Goal: Transaction & Acquisition: Obtain resource

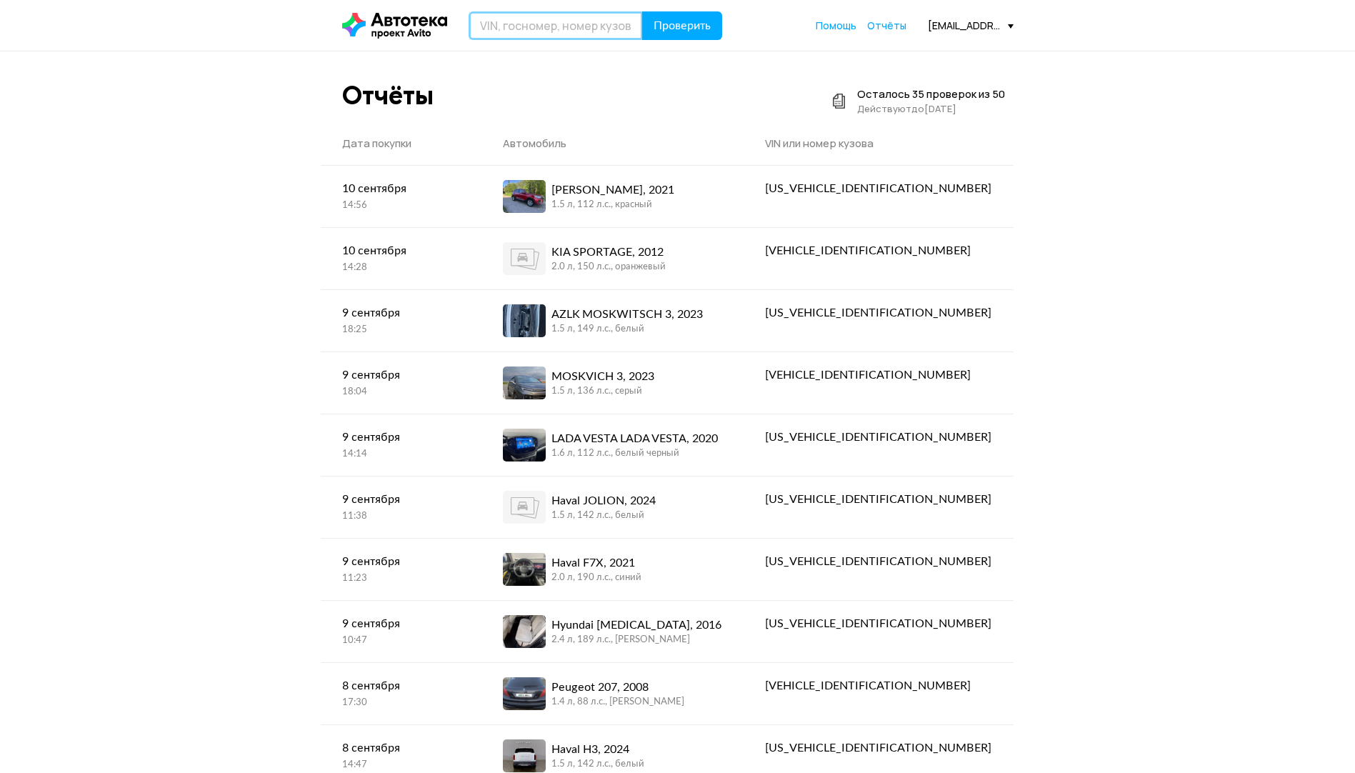
click at [567, 27] on input "text" at bounding box center [555, 25] width 174 height 29
paste input "[US_VEHICLE_IDENTIFICATION_NUMBER]"
type input "[US_VEHICLE_IDENTIFICATION_NUMBER]"
click at [665, 22] on span "Проверить" at bounding box center [681, 25] width 57 height 11
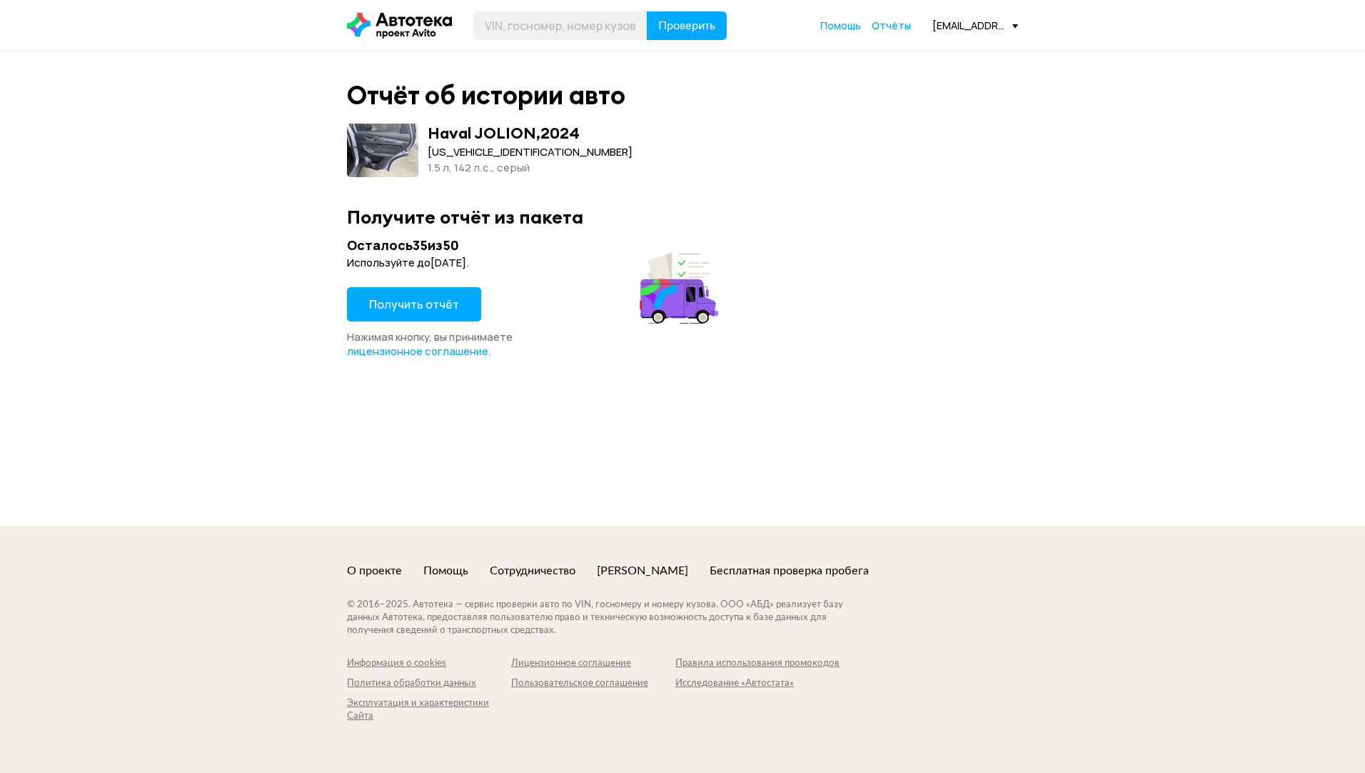
click at [426, 303] on span "Получить отчёт" at bounding box center [414, 304] width 90 height 16
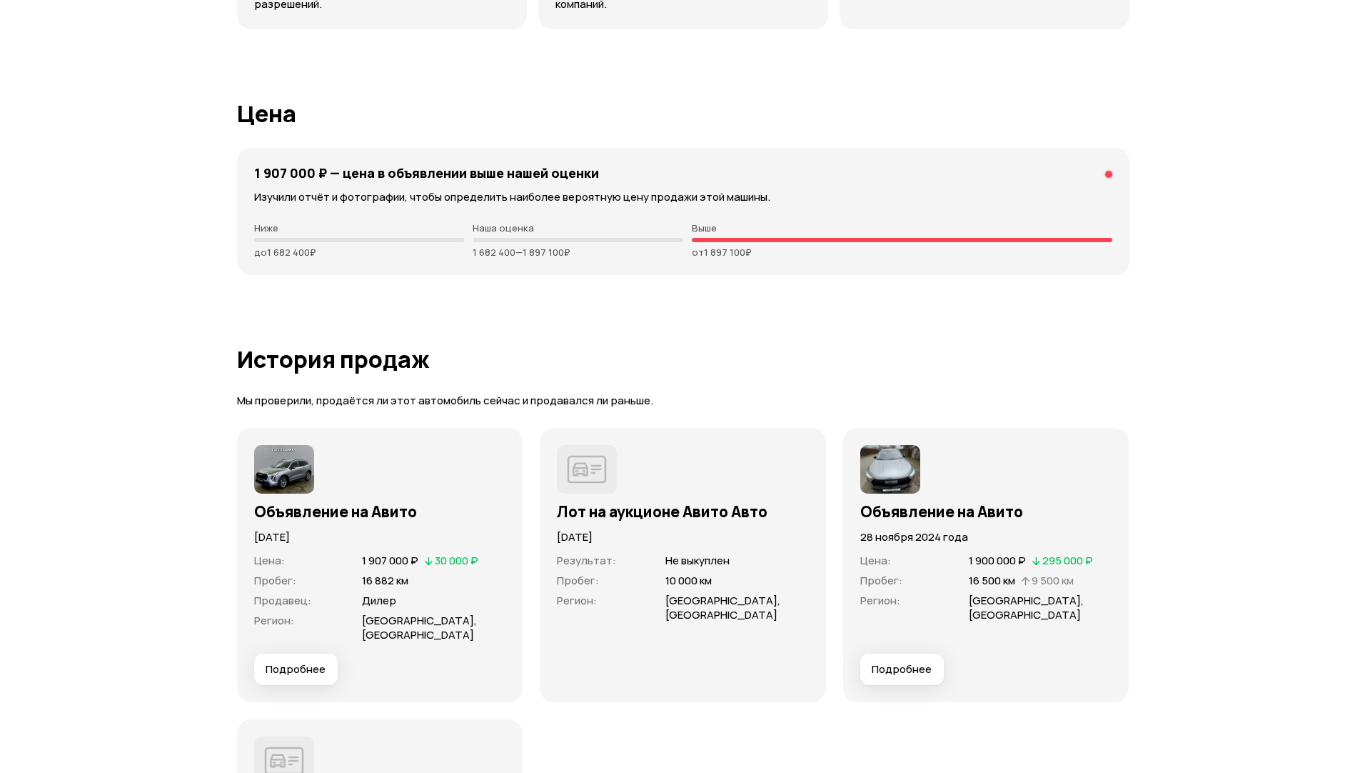
scroll to position [3570, 0]
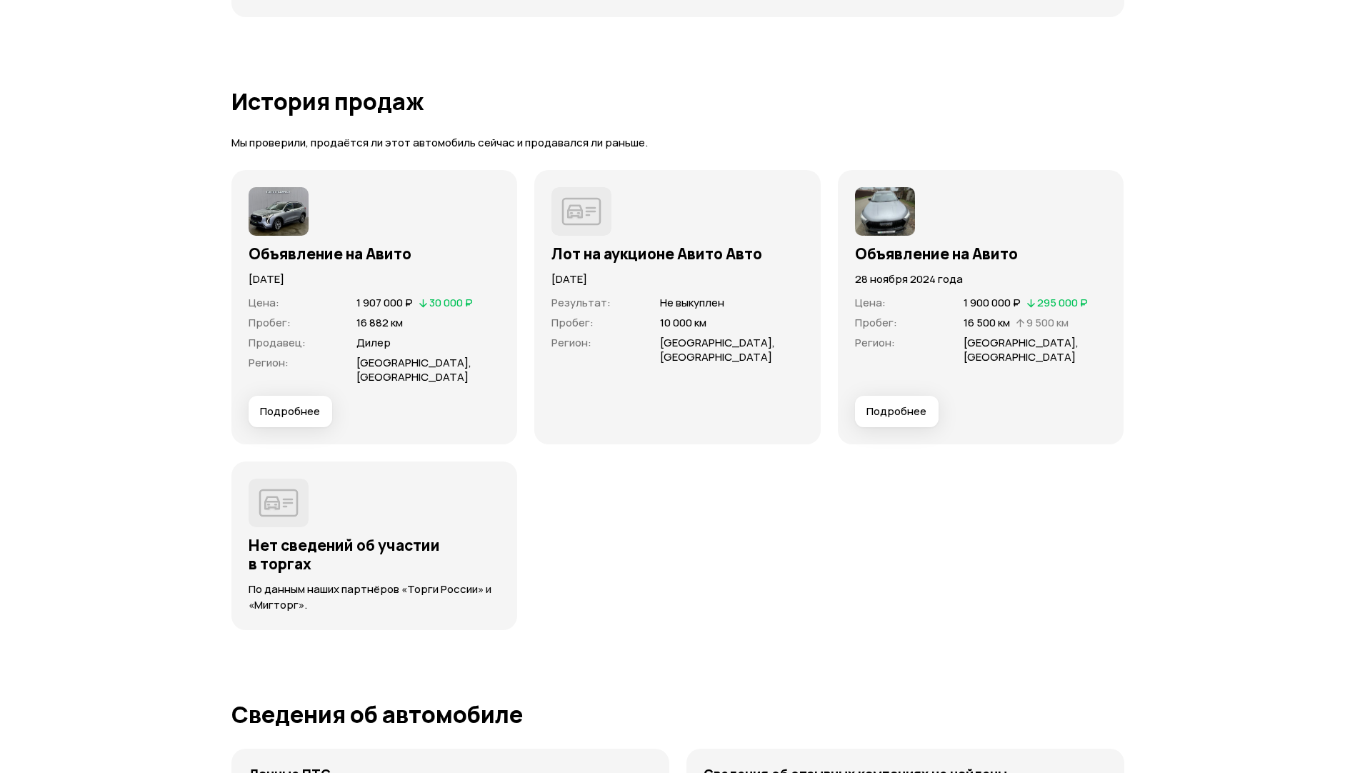
click at [278, 410] on span "Подробнее" at bounding box center [290, 411] width 60 height 14
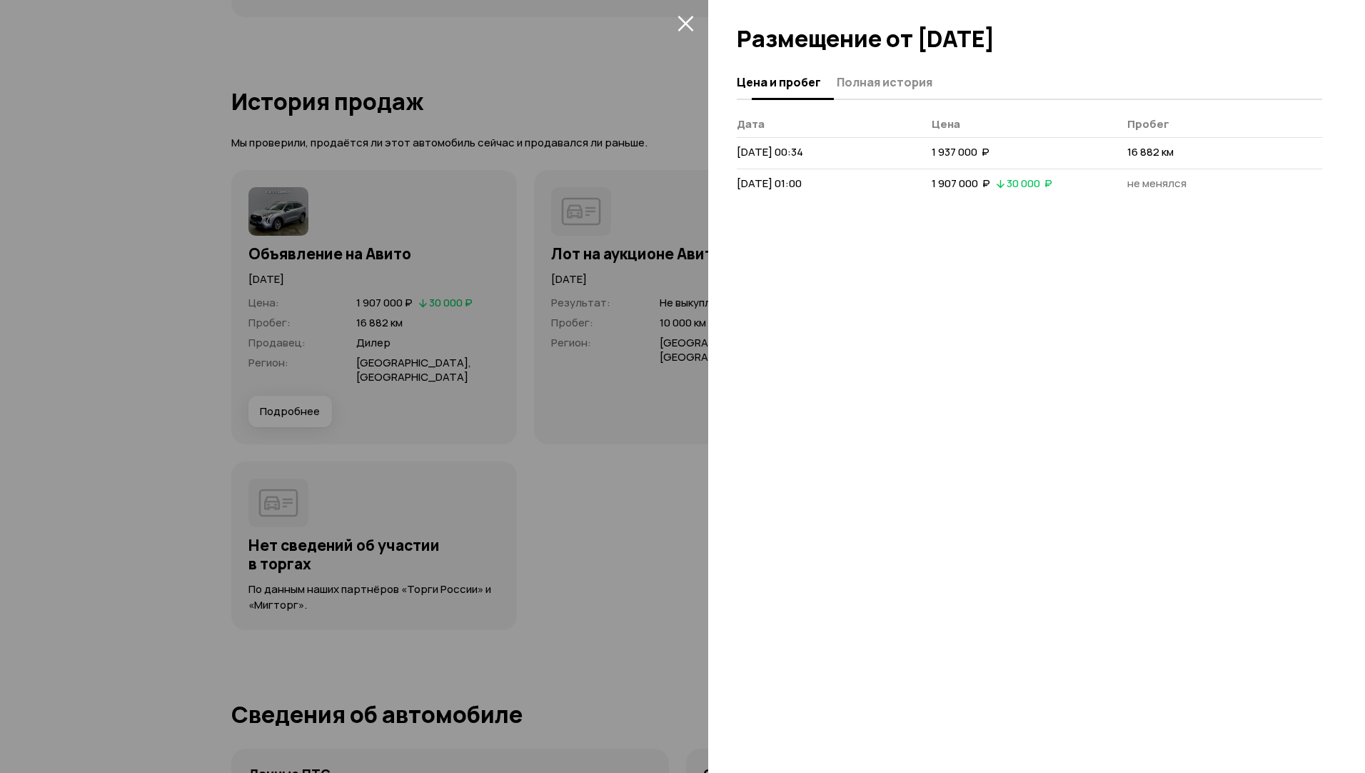
click at [876, 71] on button "Полная история" at bounding box center [883, 82] width 100 height 28
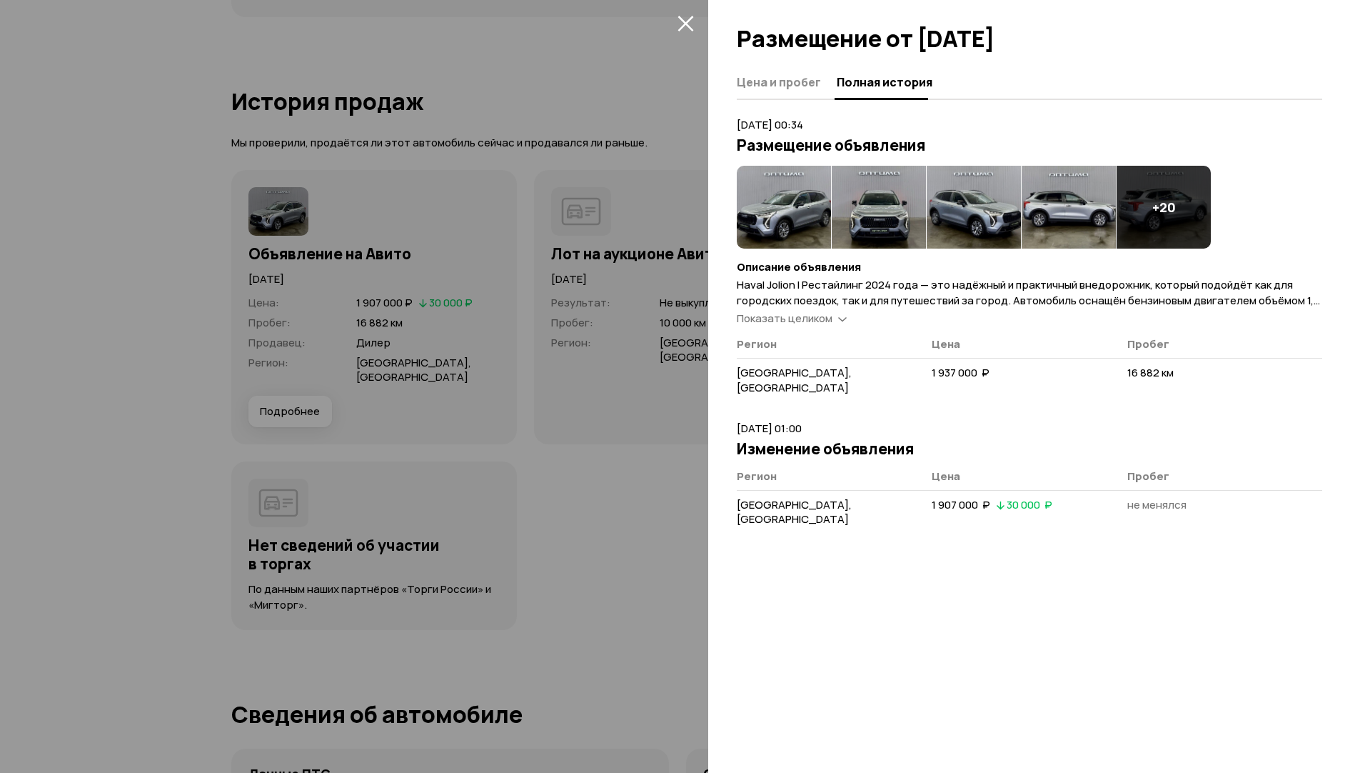
click at [819, 321] on span "Показать целиком" at bounding box center [785, 318] width 96 height 15
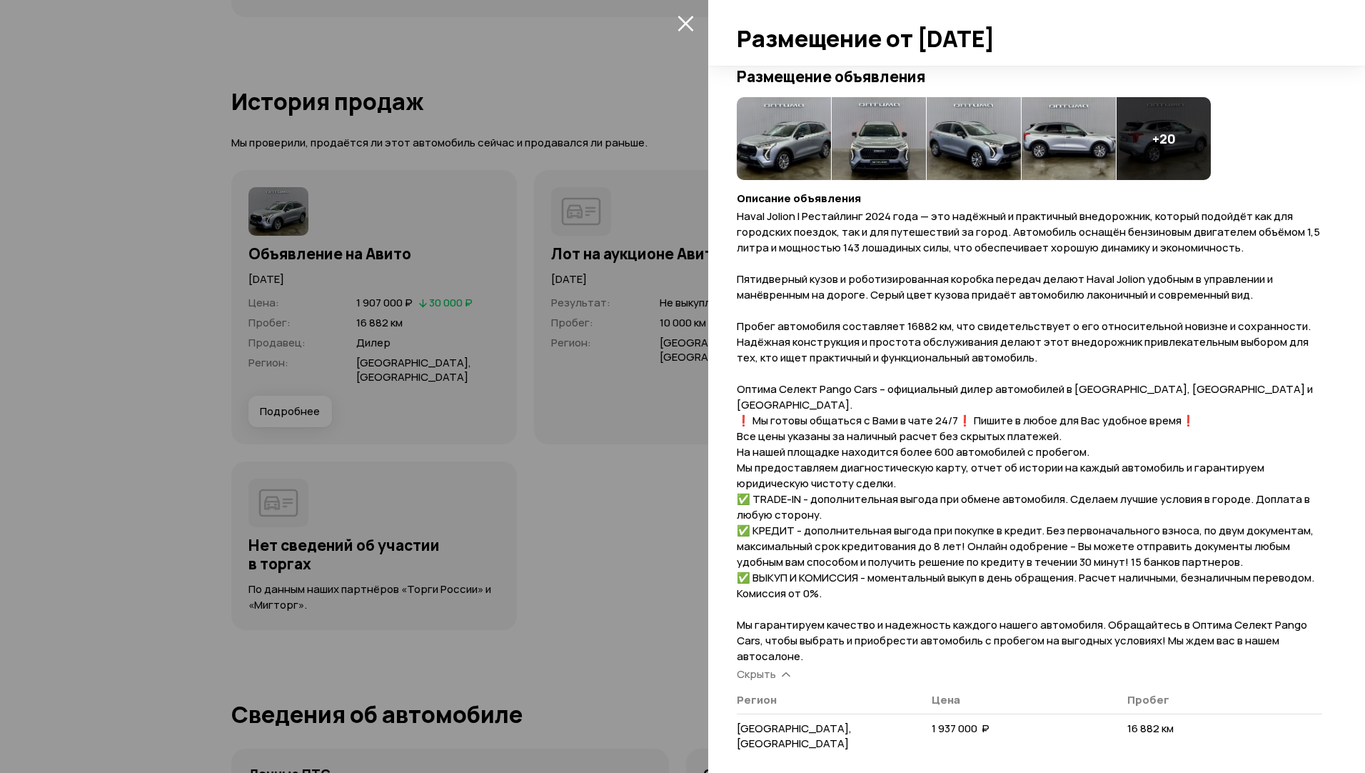
scroll to position [0, 0]
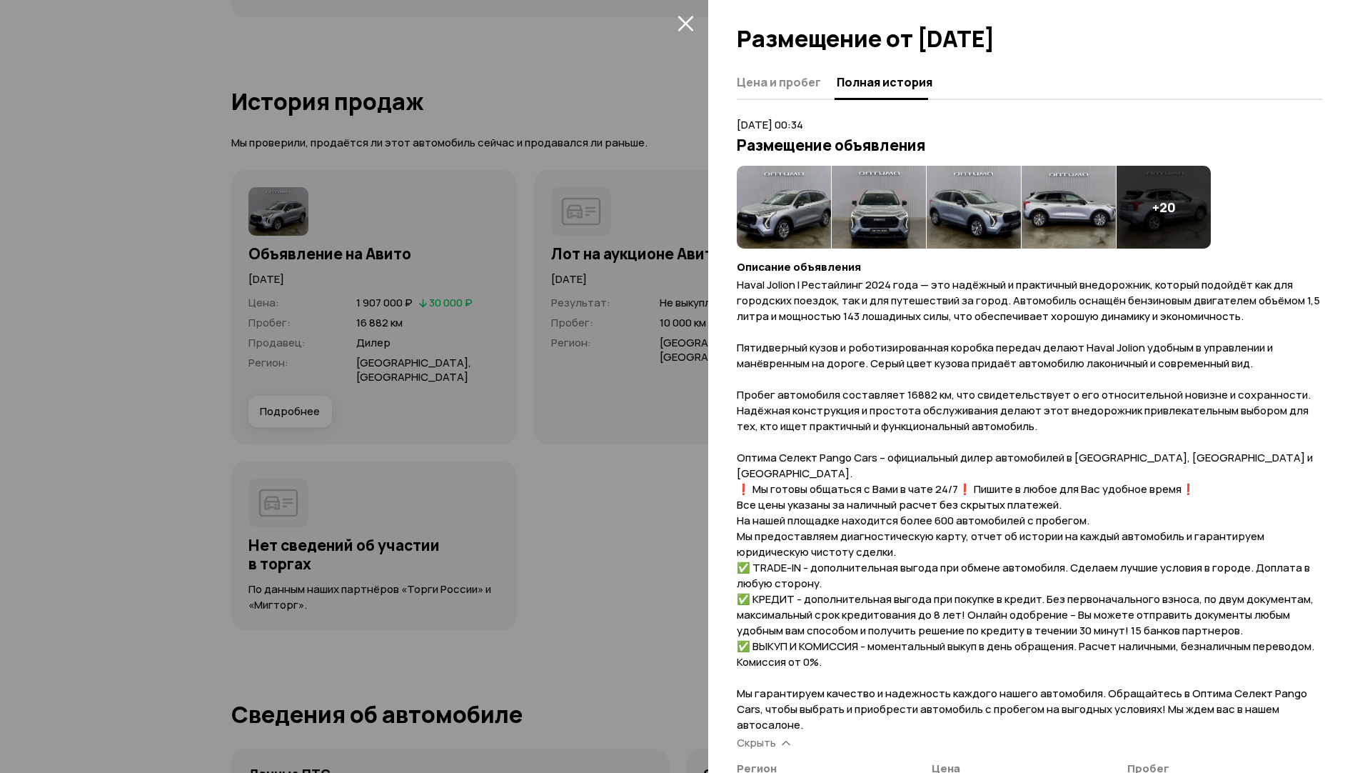
click at [1099, 285] on span "Haval Jolion I Рестайлинг 2024 года — это надёжный и практичный внедорожник, ко…" at bounding box center [1028, 504] width 583 height 455
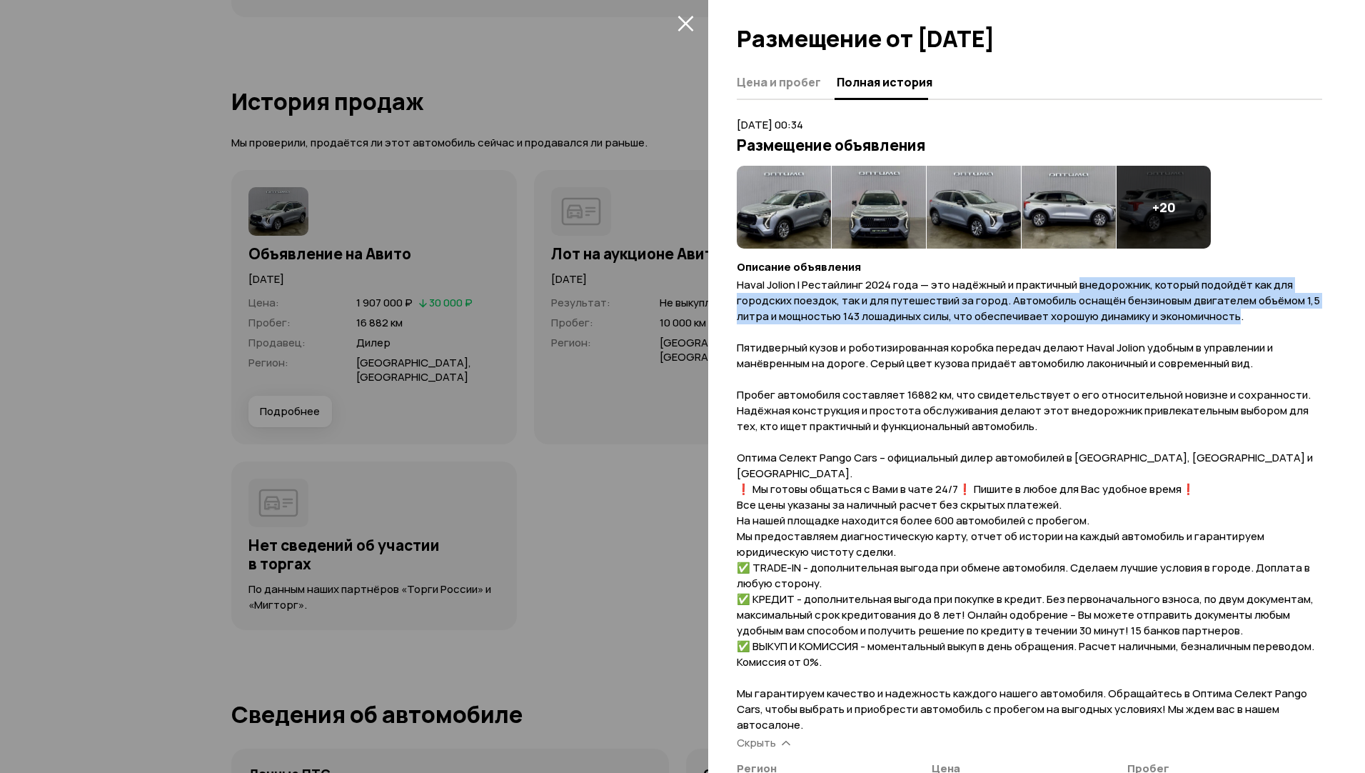
drag, startPoint x: 1099, startPoint y: 285, endPoint x: 1248, endPoint y: 320, distance: 153.3
click at [1248, 320] on span "Haval Jolion I Рестайлинг 2024 года — это надёжный и практичный внедорожник, ко…" at bounding box center [1028, 504] width 583 height 455
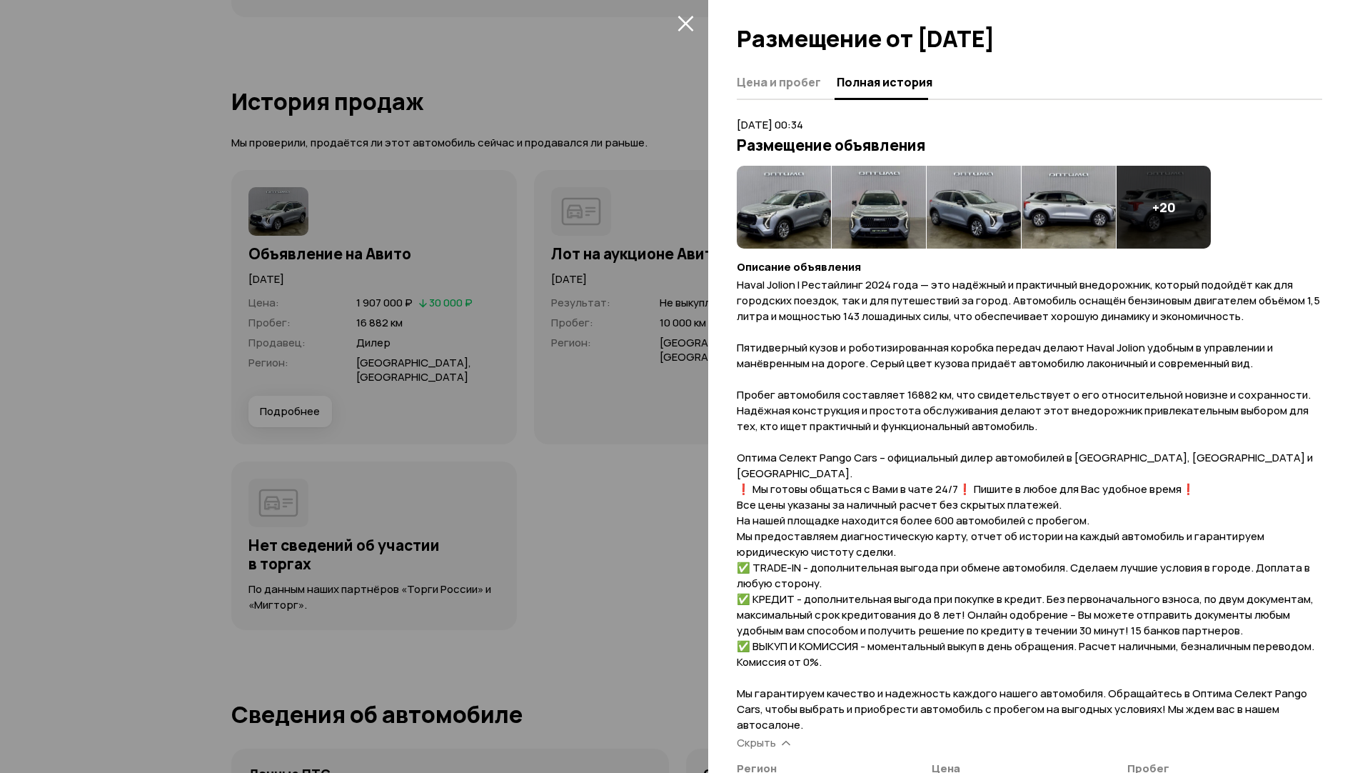
click at [1167, 213] on h4 "+ 20" at bounding box center [1164, 207] width 24 height 16
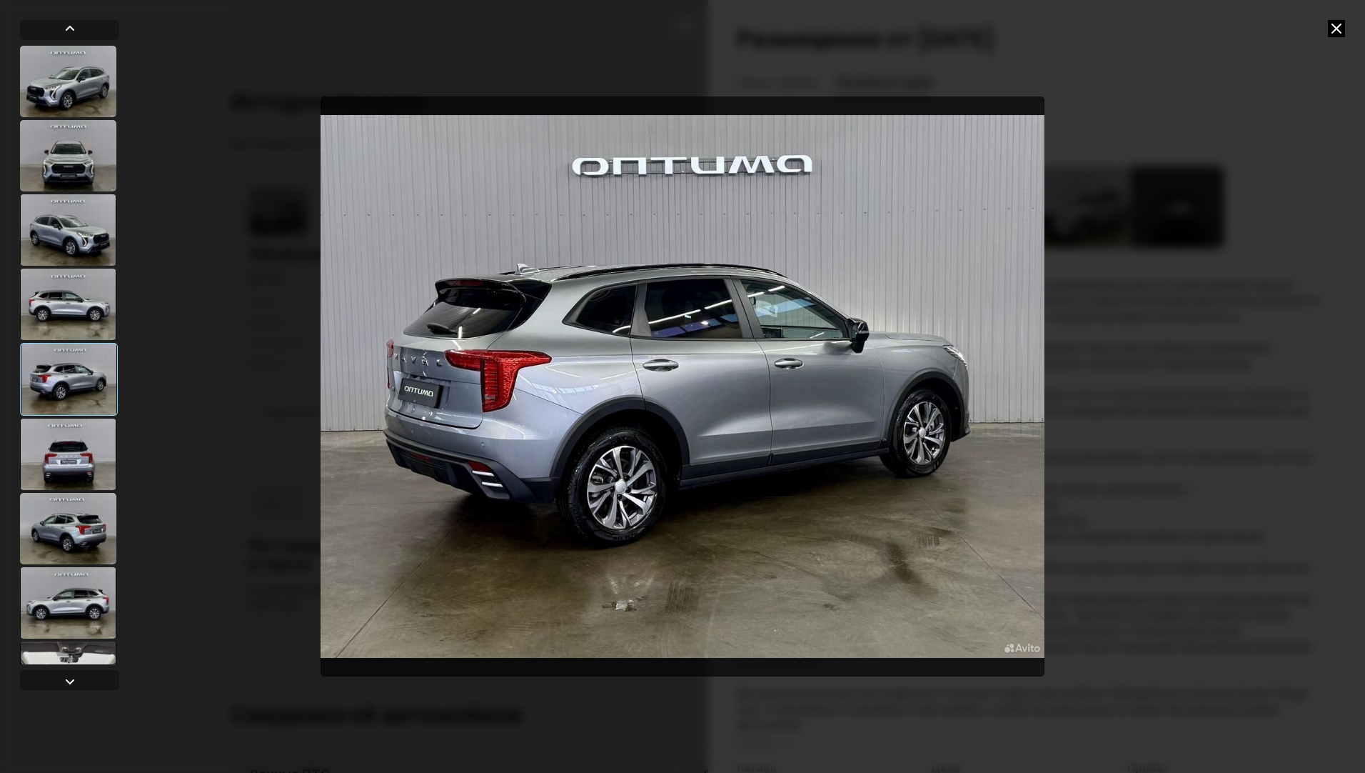
click at [79, 499] on div at bounding box center [68, 528] width 96 height 71
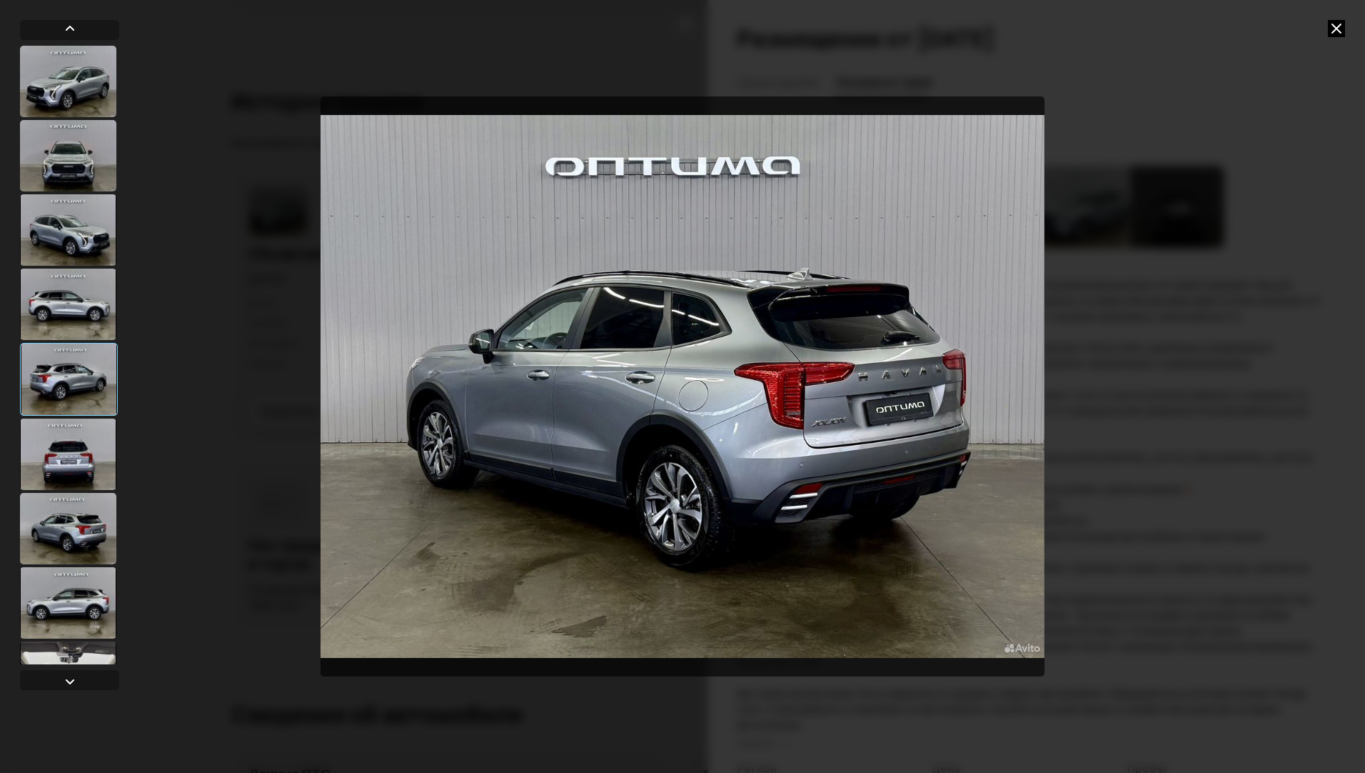
click at [62, 553] on div at bounding box center [68, 528] width 96 height 71
click at [60, 575] on div at bounding box center [68, 602] width 96 height 71
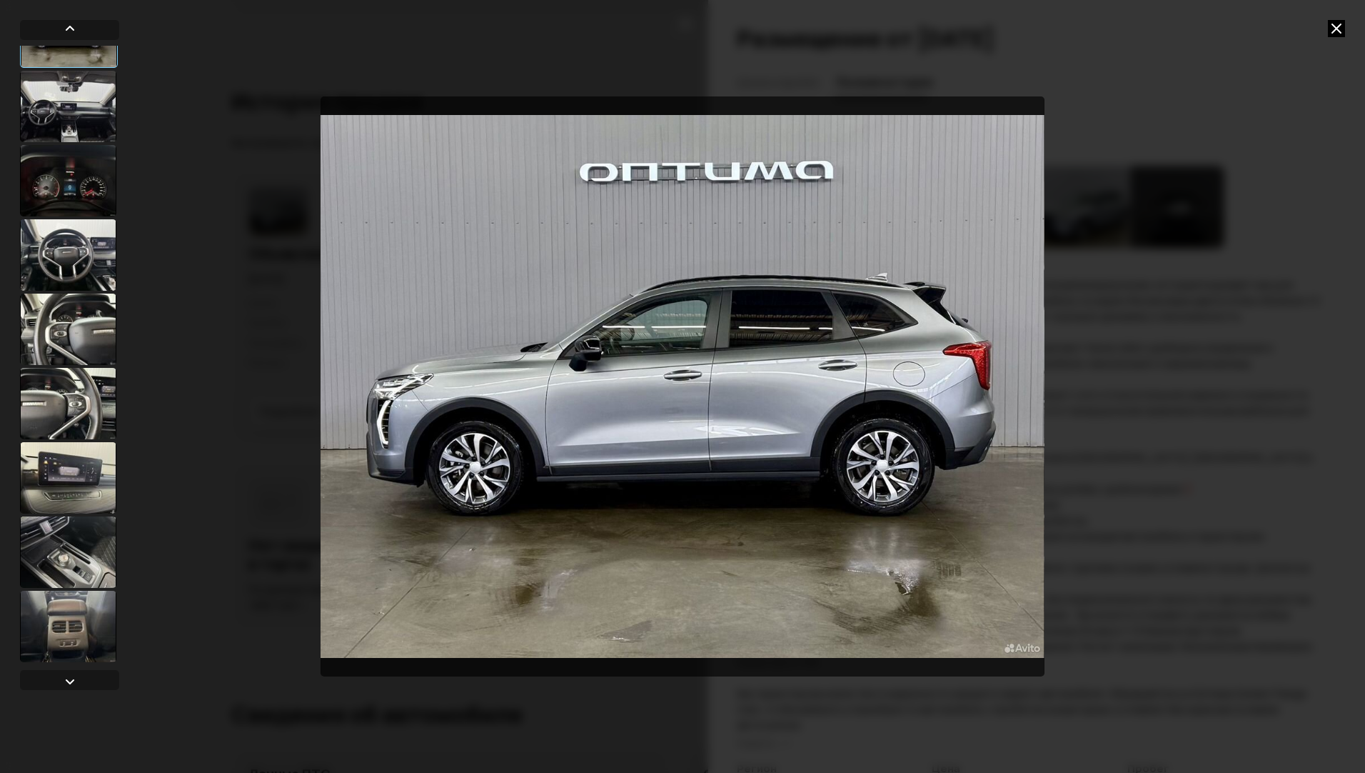
scroll to position [571, 0]
click at [77, 339] on div at bounding box center [68, 328] width 96 height 71
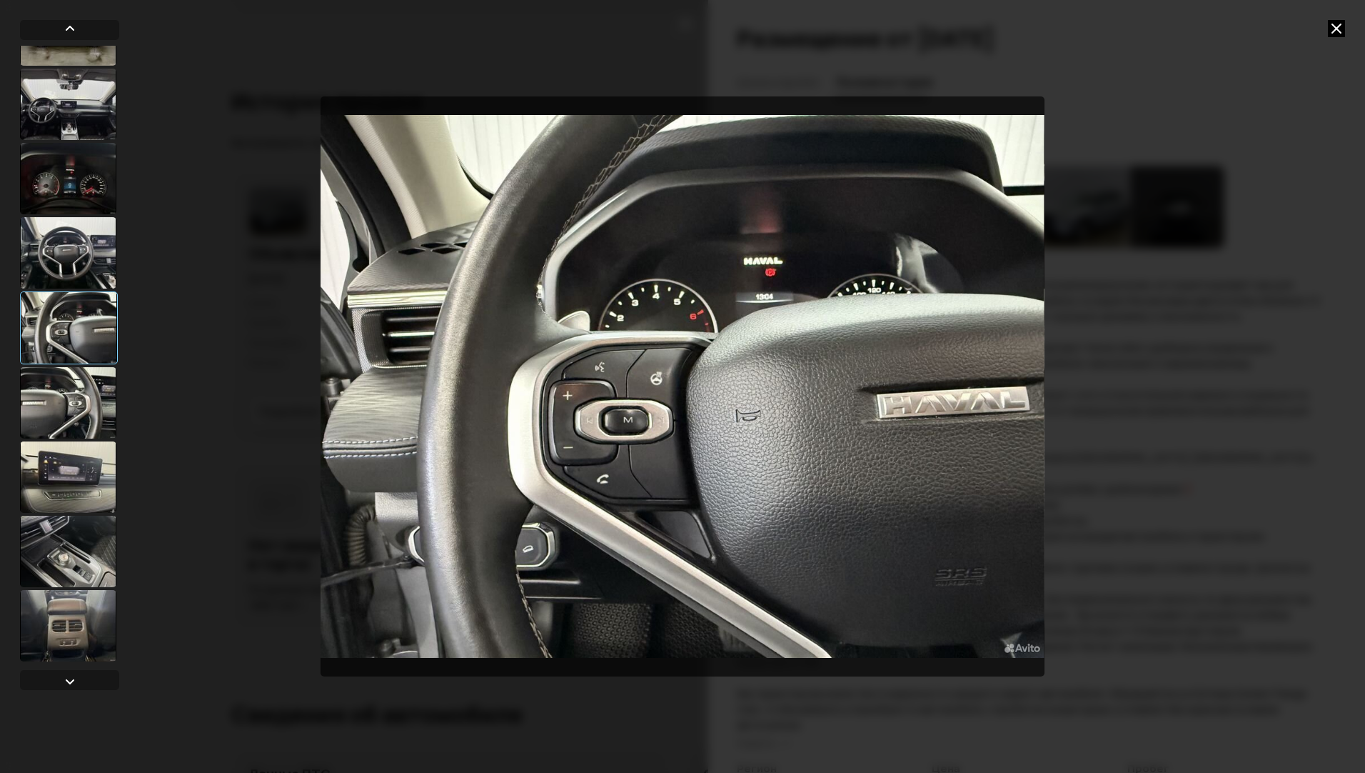
click at [76, 407] on div at bounding box center [68, 402] width 96 height 71
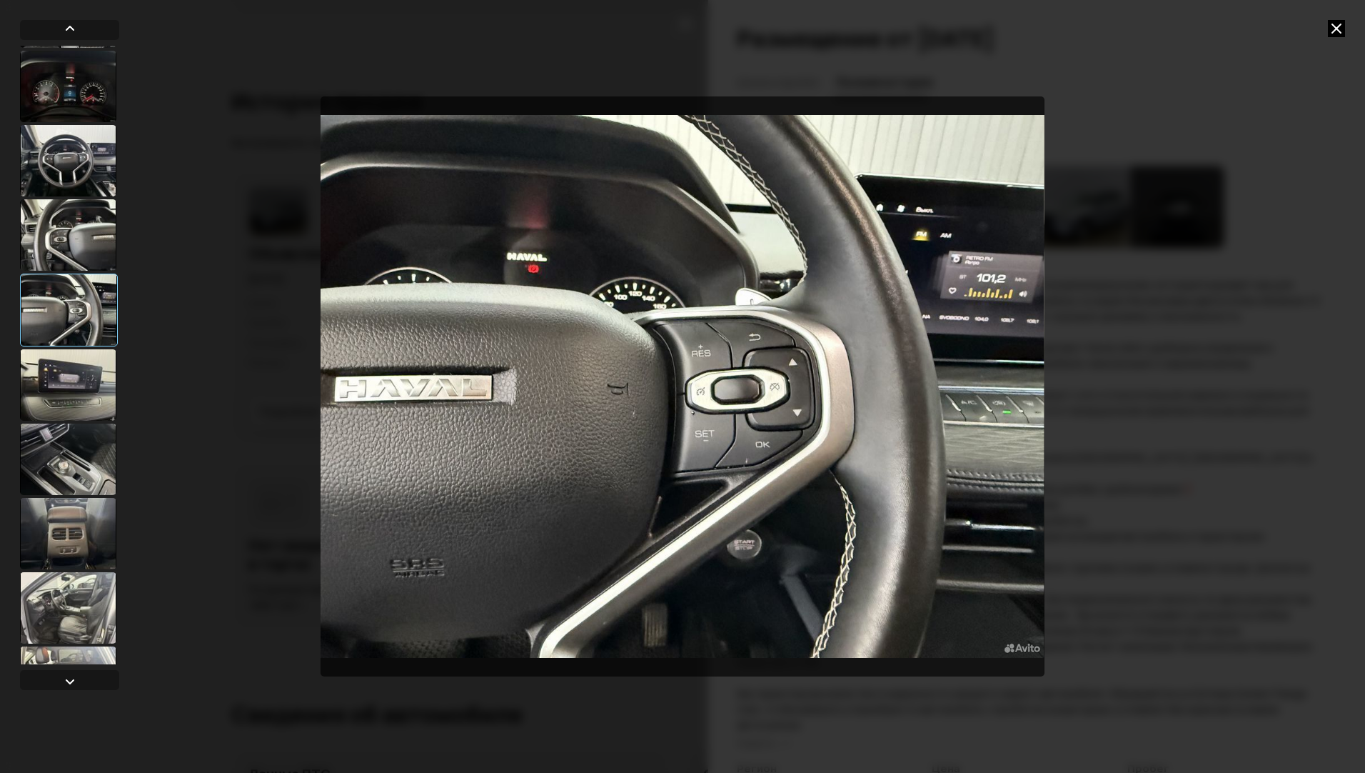
scroll to position [714, 0]
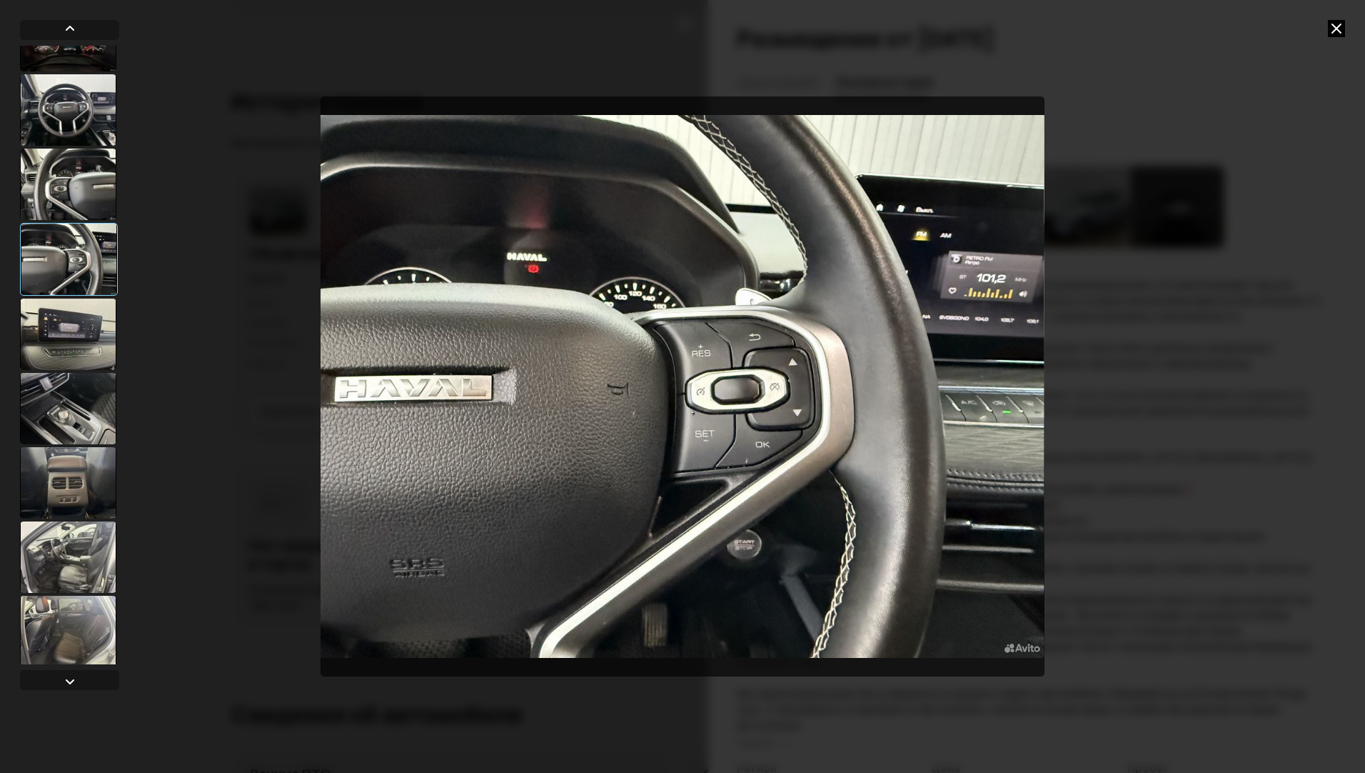
click at [76, 407] on div at bounding box center [68, 408] width 96 height 71
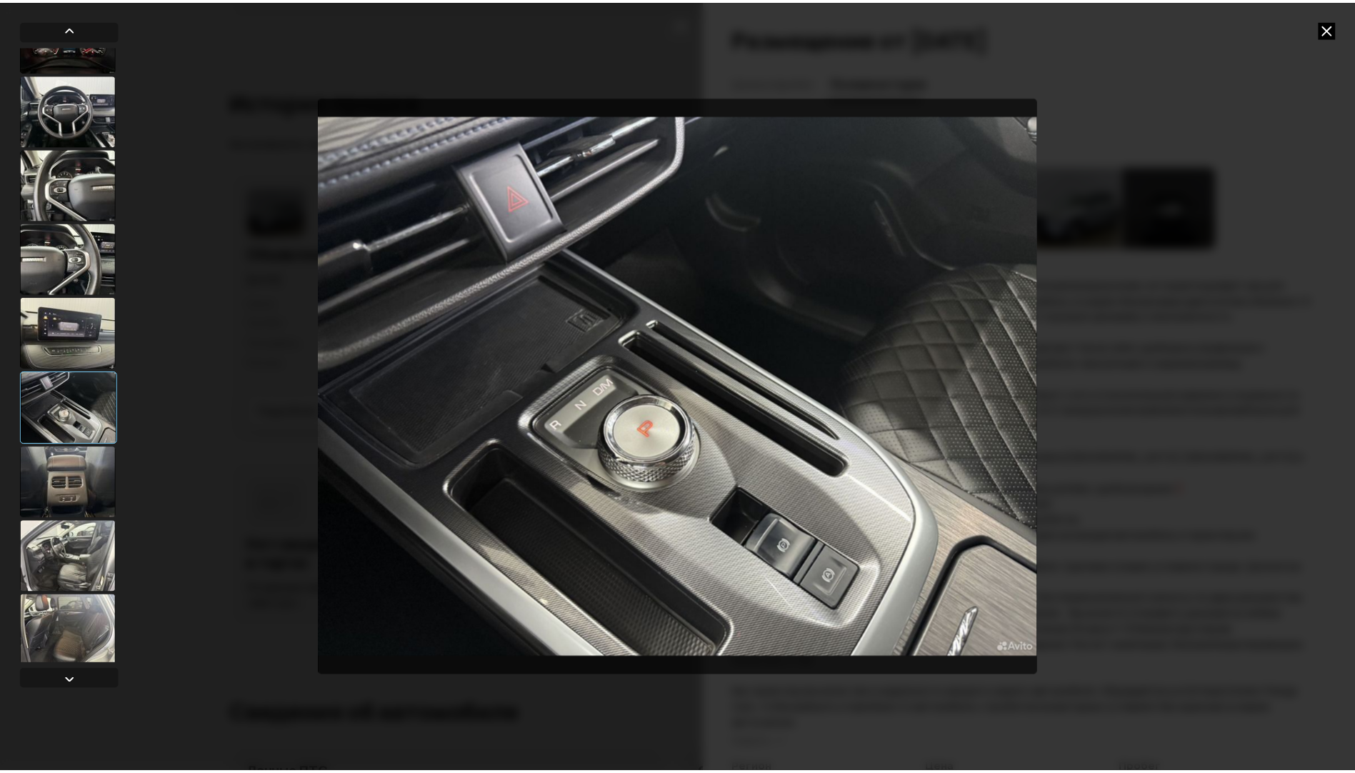
scroll to position [785, 0]
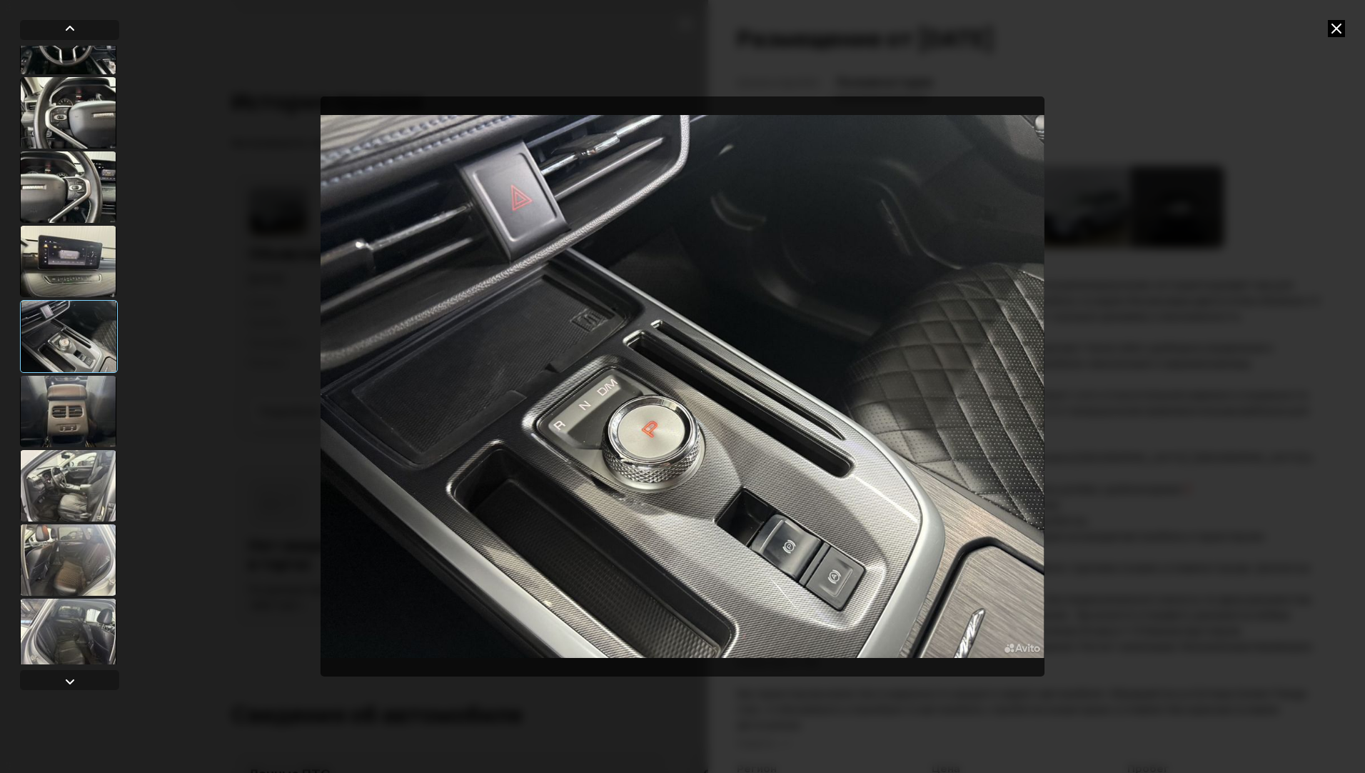
click at [76, 411] on div at bounding box center [68, 411] width 96 height 71
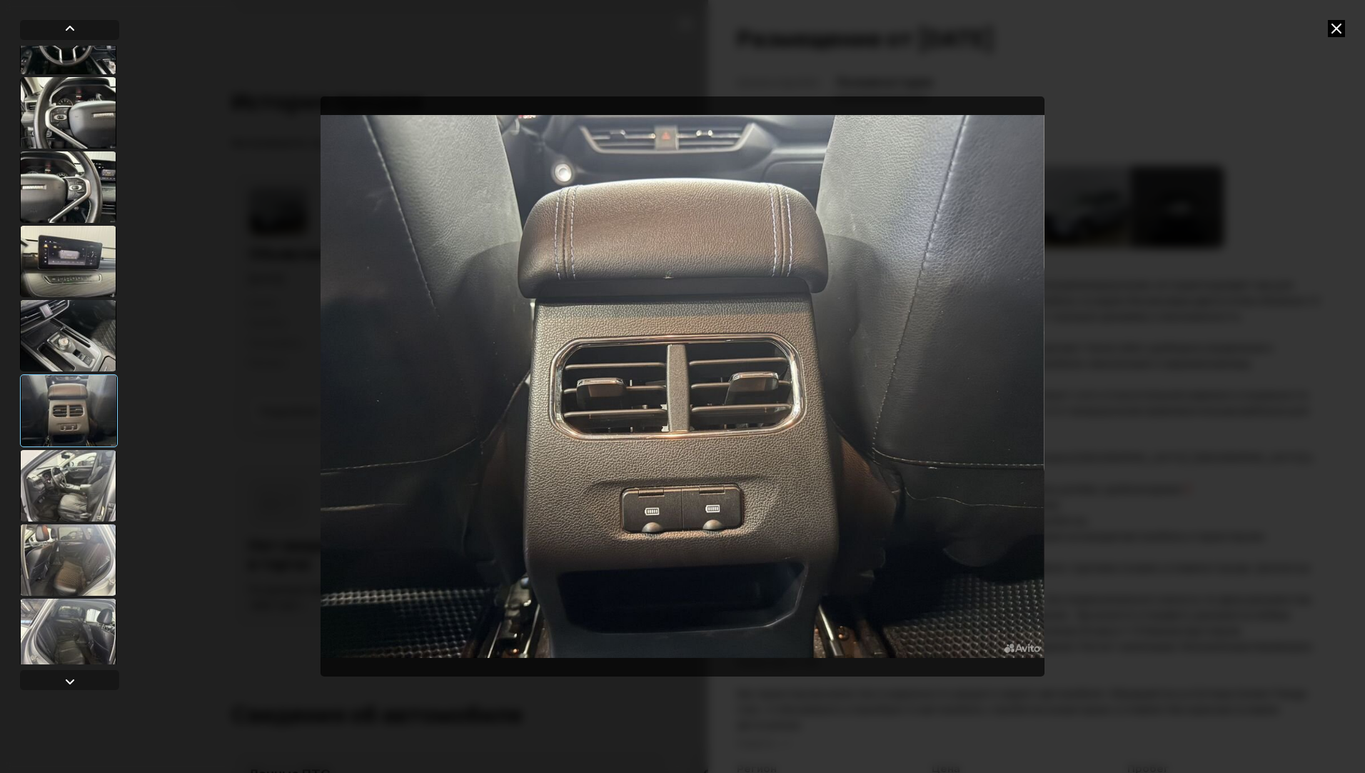
click at [87, 511] on div at bounding box center [68, 485] width 96 height 71
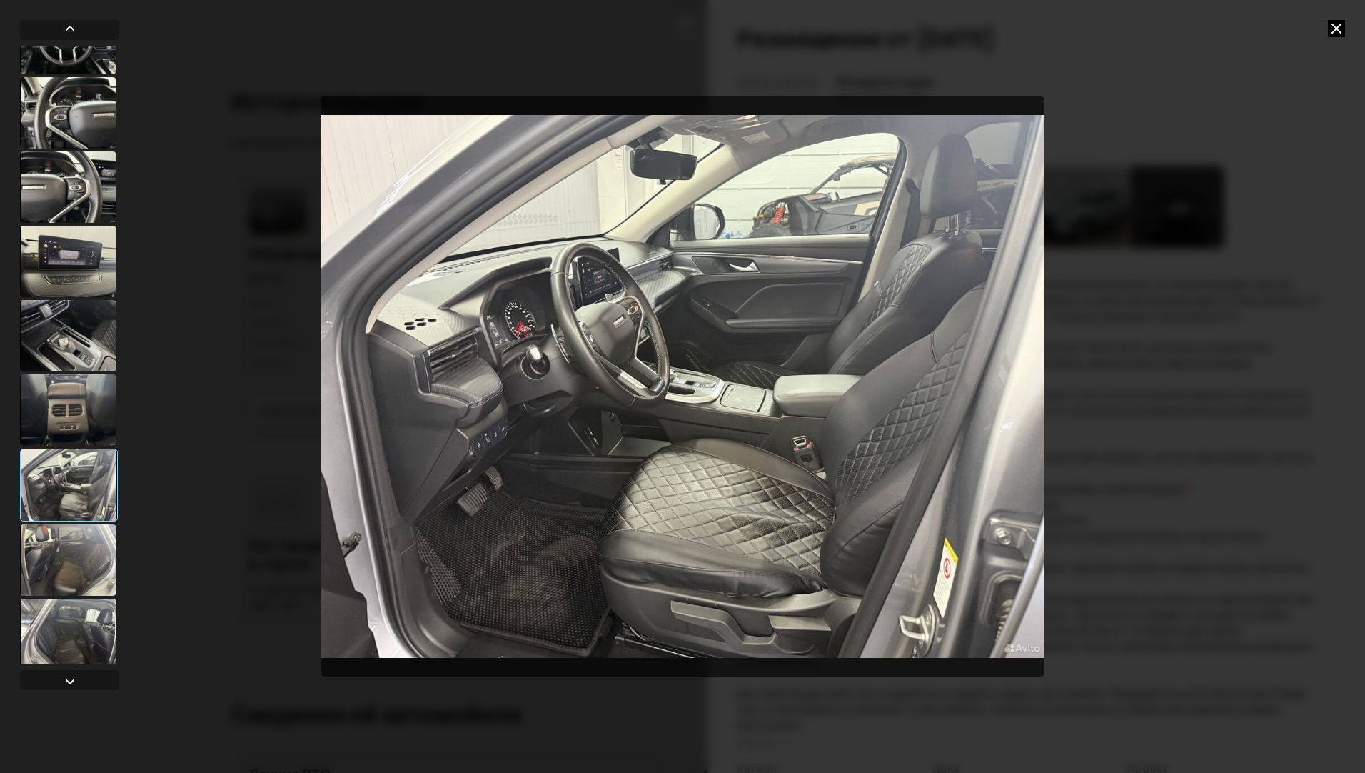
click at [1333, 37] on div at bounding box center [682, 386] width 1365 height 773
click at [1332, 35] on icon at bounding box center [1336, 28] width 17 height 17
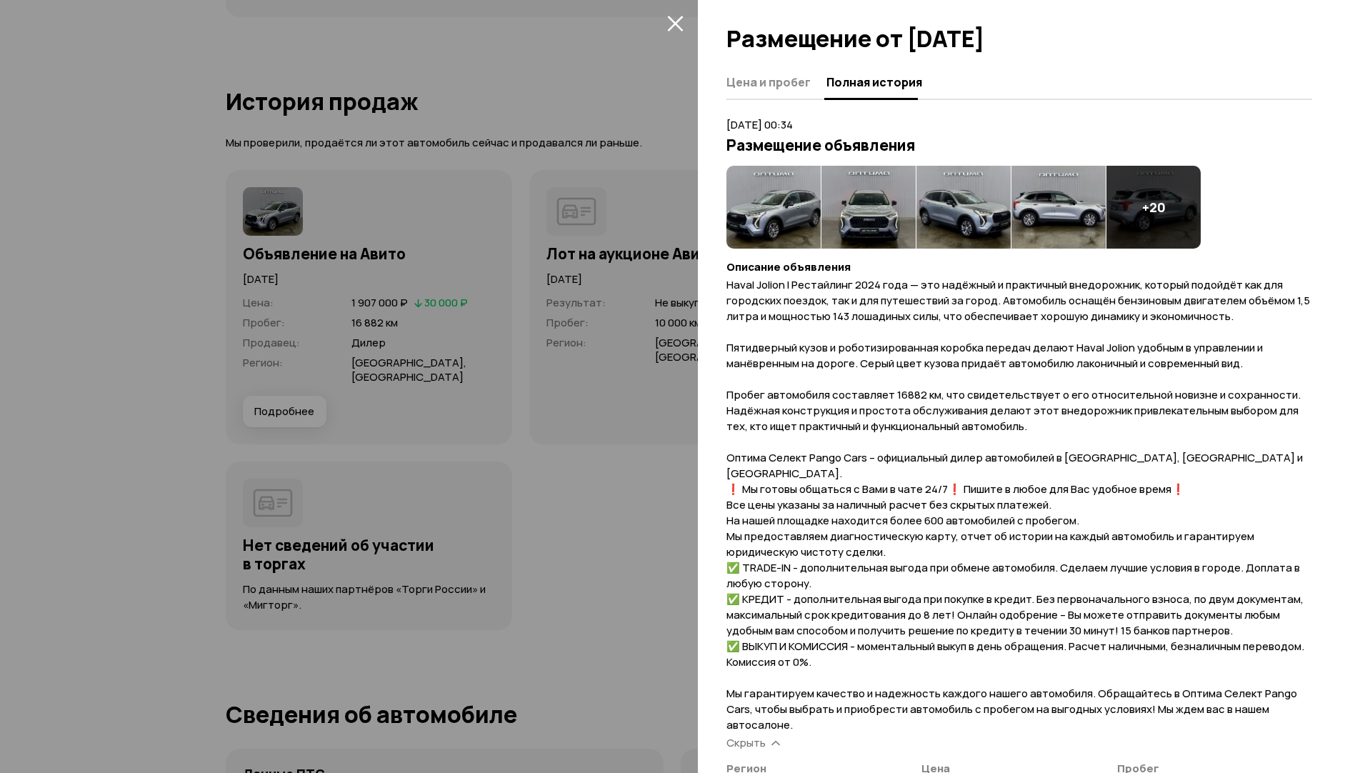
click at [537, 70] on div at bounding box center [677, 386] width 1355 height 773
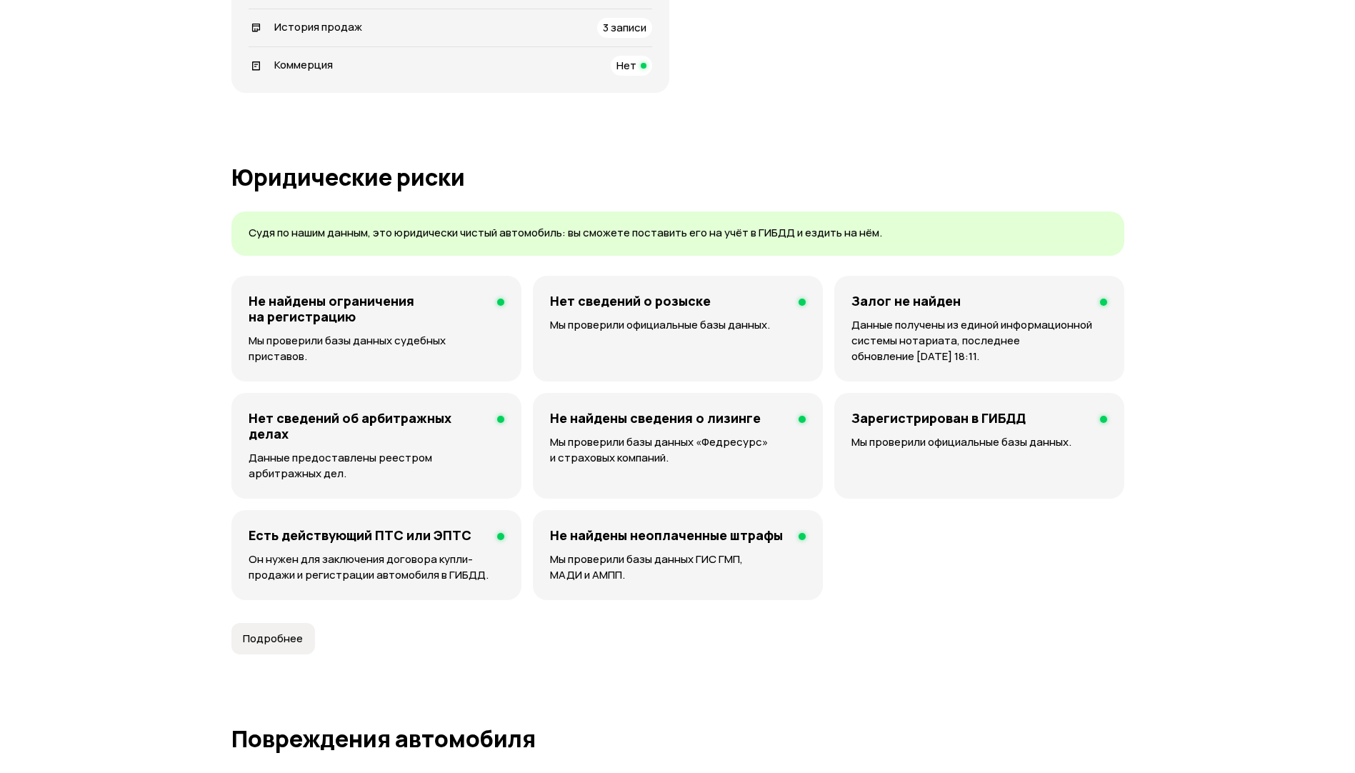
scroll to position [0, 0]
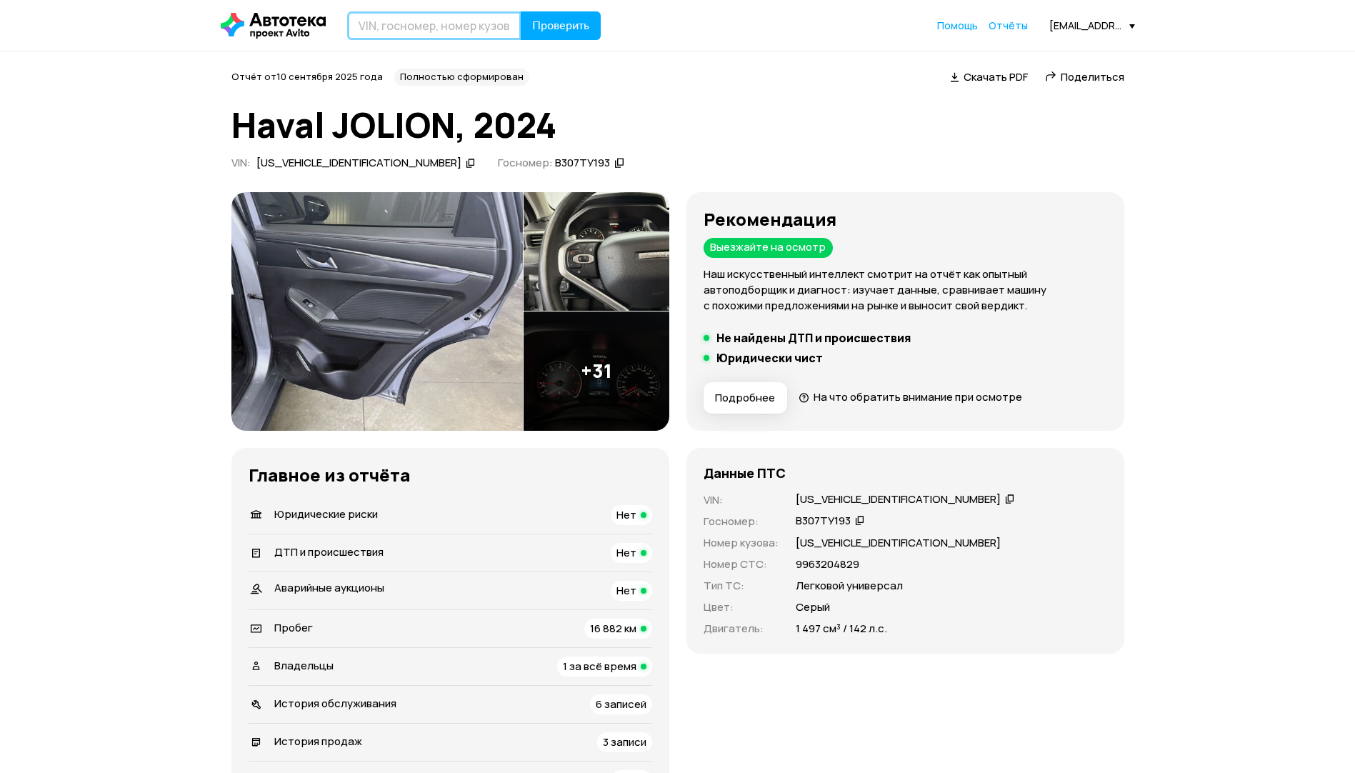
click at [351, 18] on input "text" at bounding box center [434, 25] width 174 height 29
paste input "[US_VEHICLE_IDENTIFICATION_NUMBER]"
type input "[US_VEHICLE_IDENTIFICATION_NUMBER]"
click at [536, 14] on button "Проверить" at bounding box center [561, 25] width 80 height 29
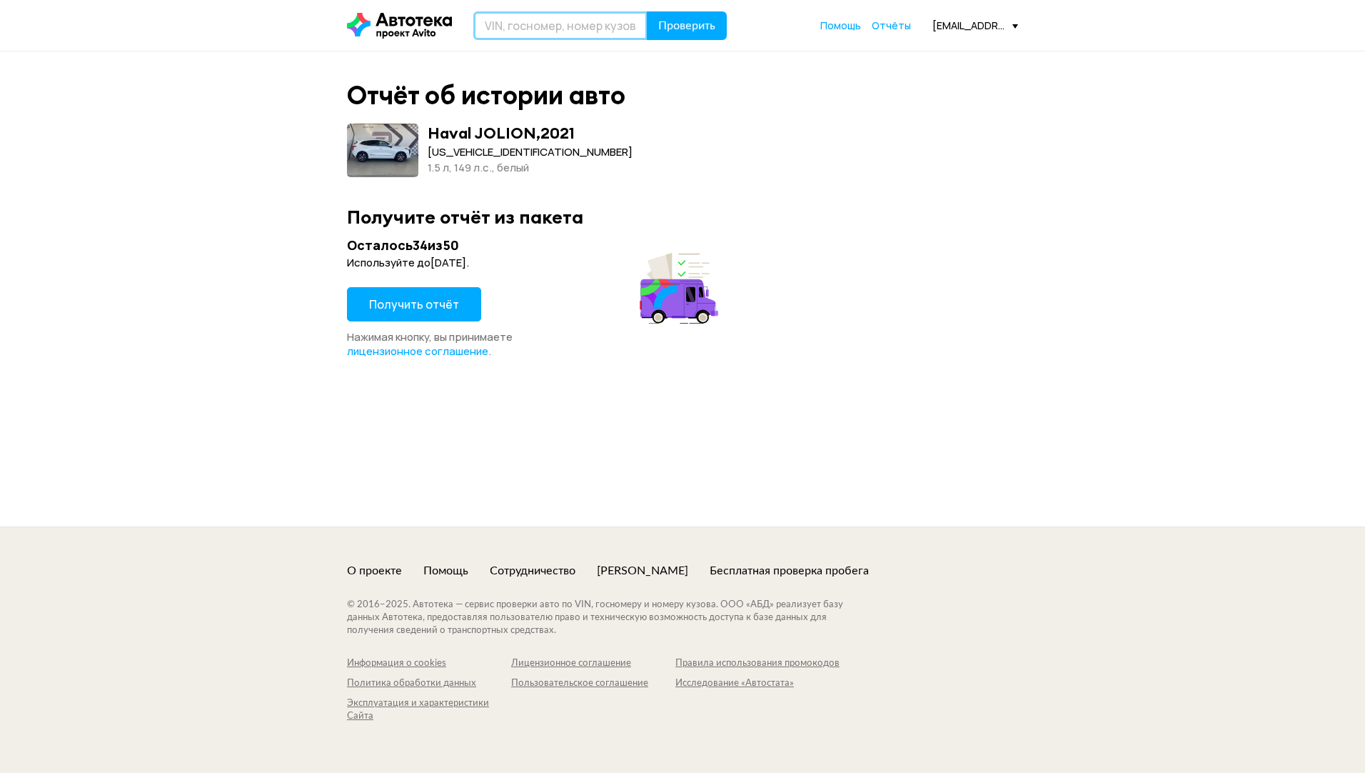
click at [624, 28] on input "text" at bounding box center [560, 25] width 174 height 29
paste input "[US_VEHICLE_IDENTIFICATION_NUMBER]"
type input "[US_VEHICLE_IDENTIFICATION_NUMBER]"
click at [683, 22] on span "Проверить" at bounding box center [686, 25] width 57 height 11
click at [420, 303] on span "Получить отчёт" at bounding box center [414, 304] width 90 height 16
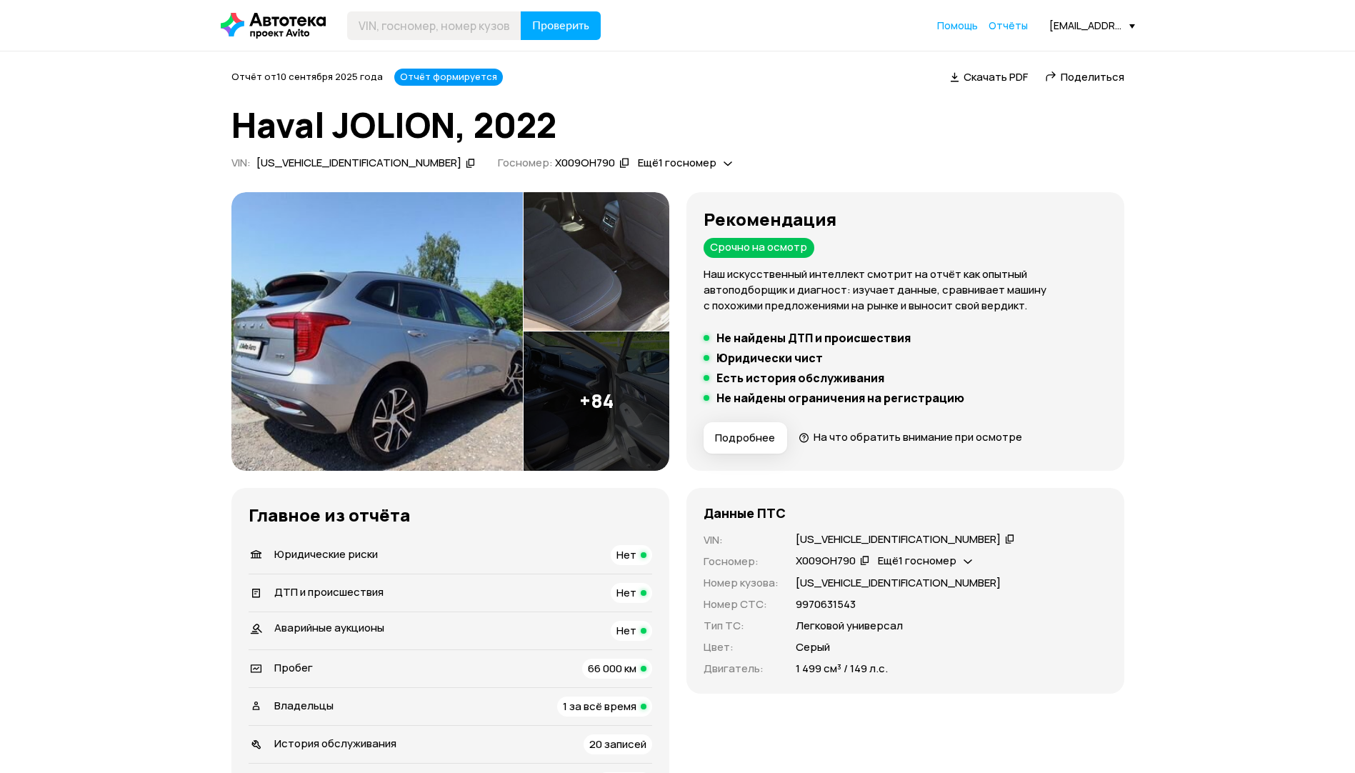
click at [361, 355] on img at bounding box center [376, 331] width 291 height 278
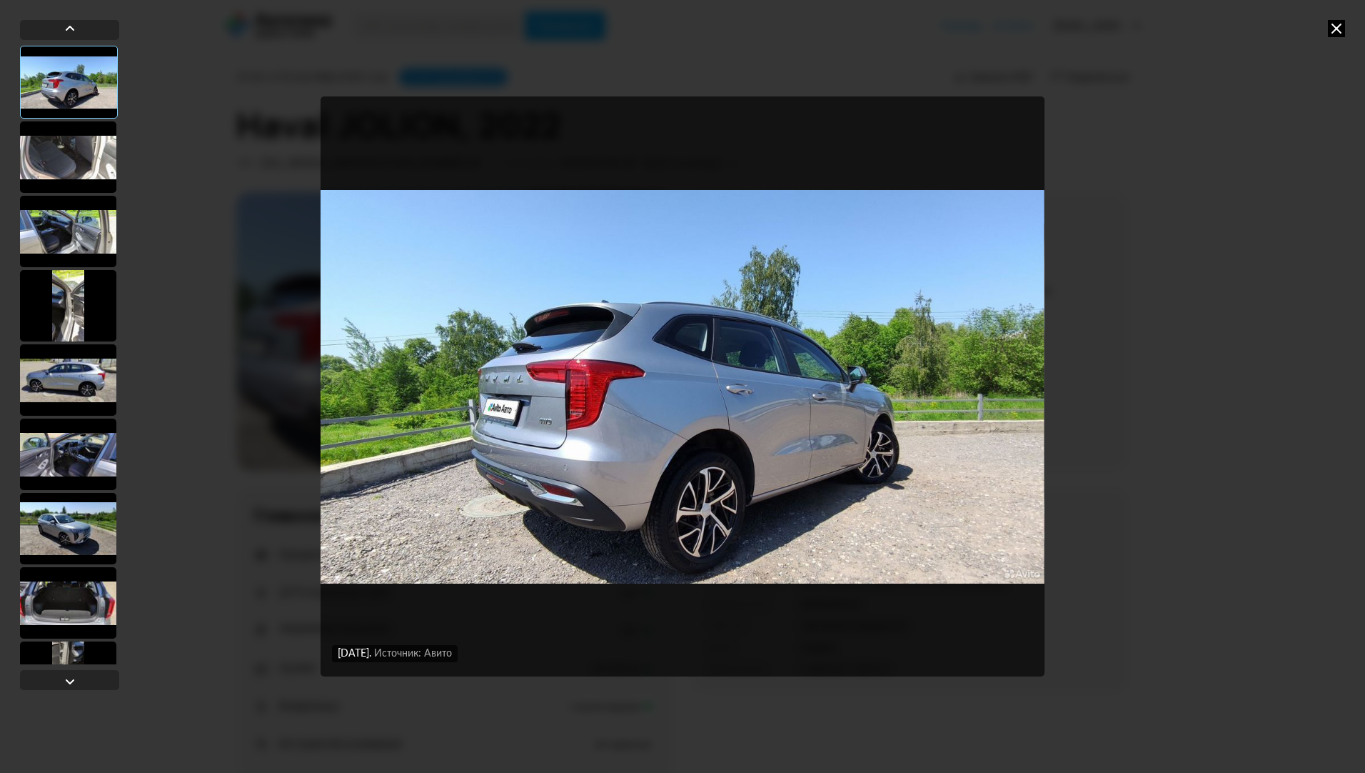
click at [1206, 179] on div "[DATE] Источник: Авито [DATE] Источник: Авито" at bounding box center [682, 386] width 1365 height 773
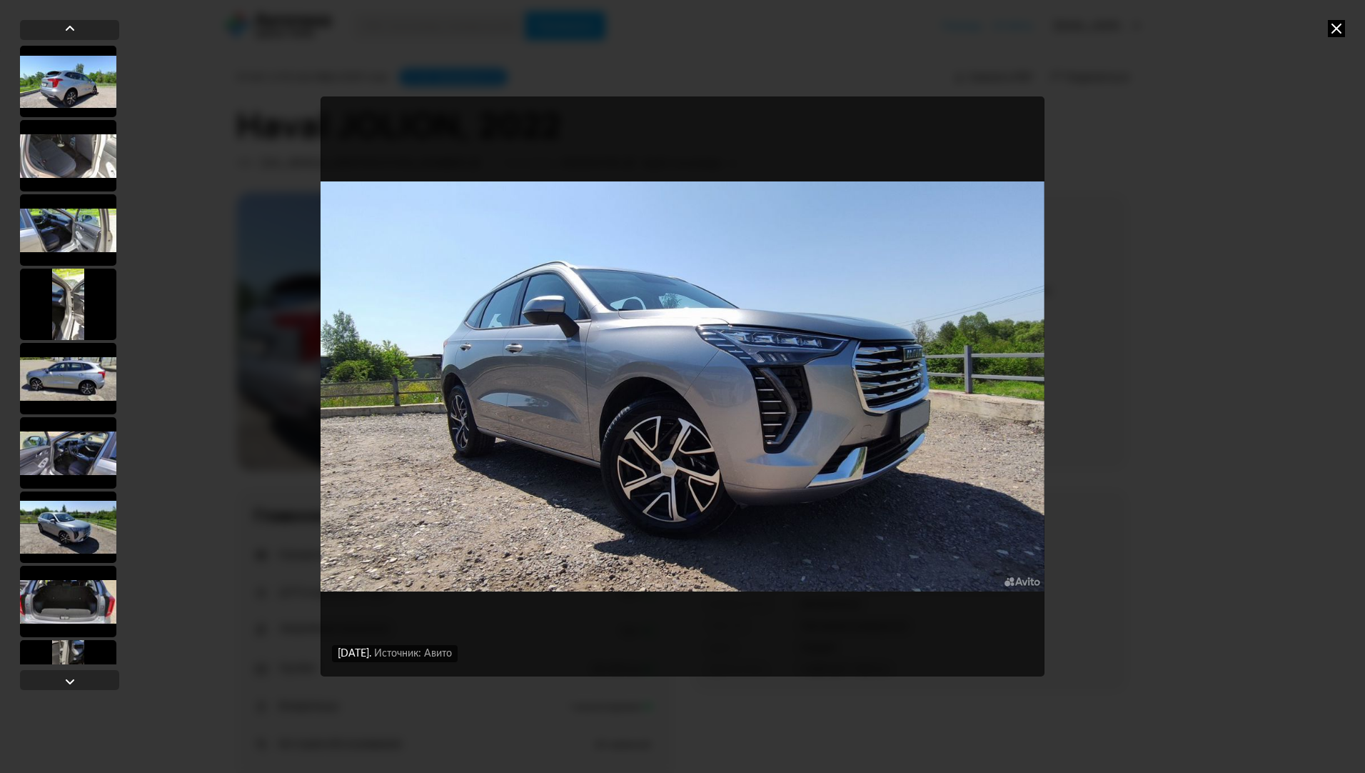
click at [1347, 29] on div "[DATE] Источник: Авито [DATE] Источник: Авито [DATE] Источник: Авито [DATE] Ист…" at bounding box center [682, 386] width 1365 height 773
click at [1343, 29] on icon at bounding box center [1336, 28] width 17 height 17
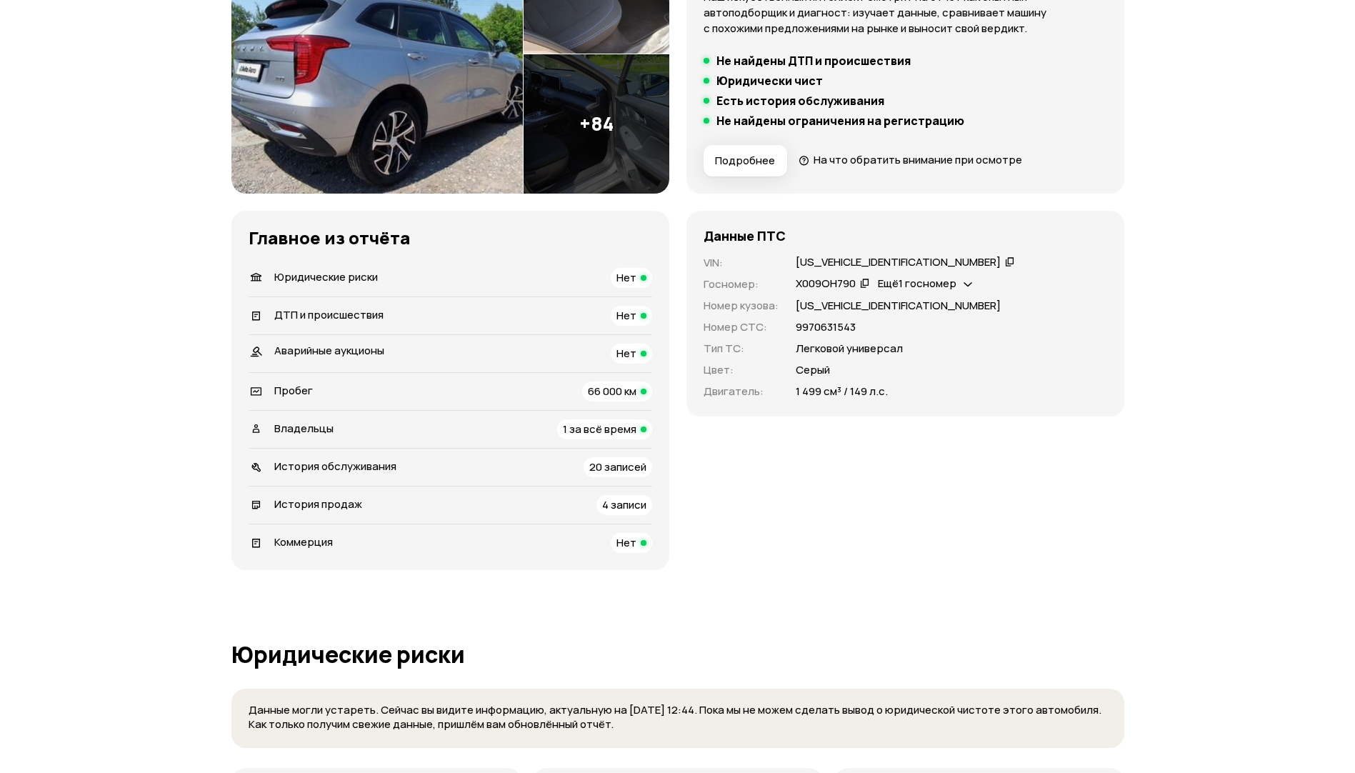
scroll to position [286, 0]
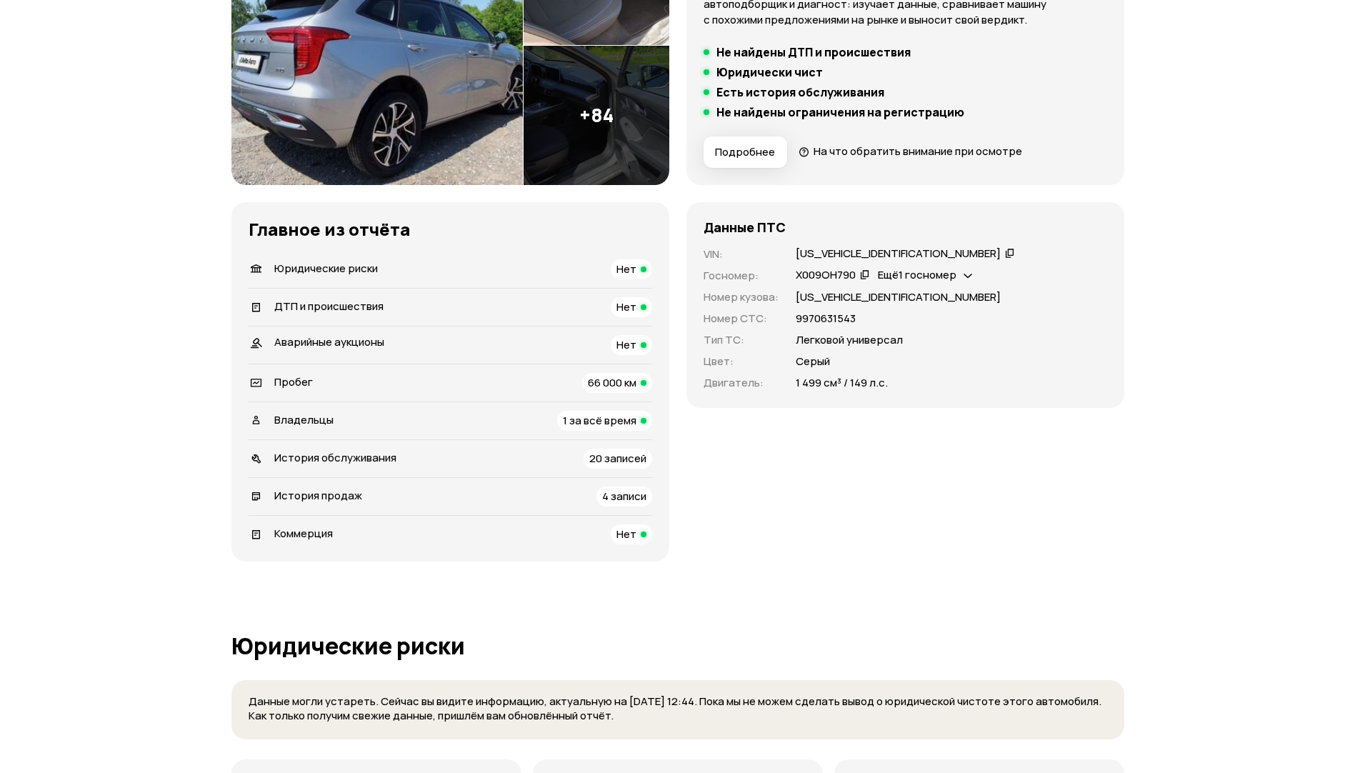
click at [453, 418] on div "Владельцы 1 за всё время" at bounding box center [449, 421] width 403 height 20
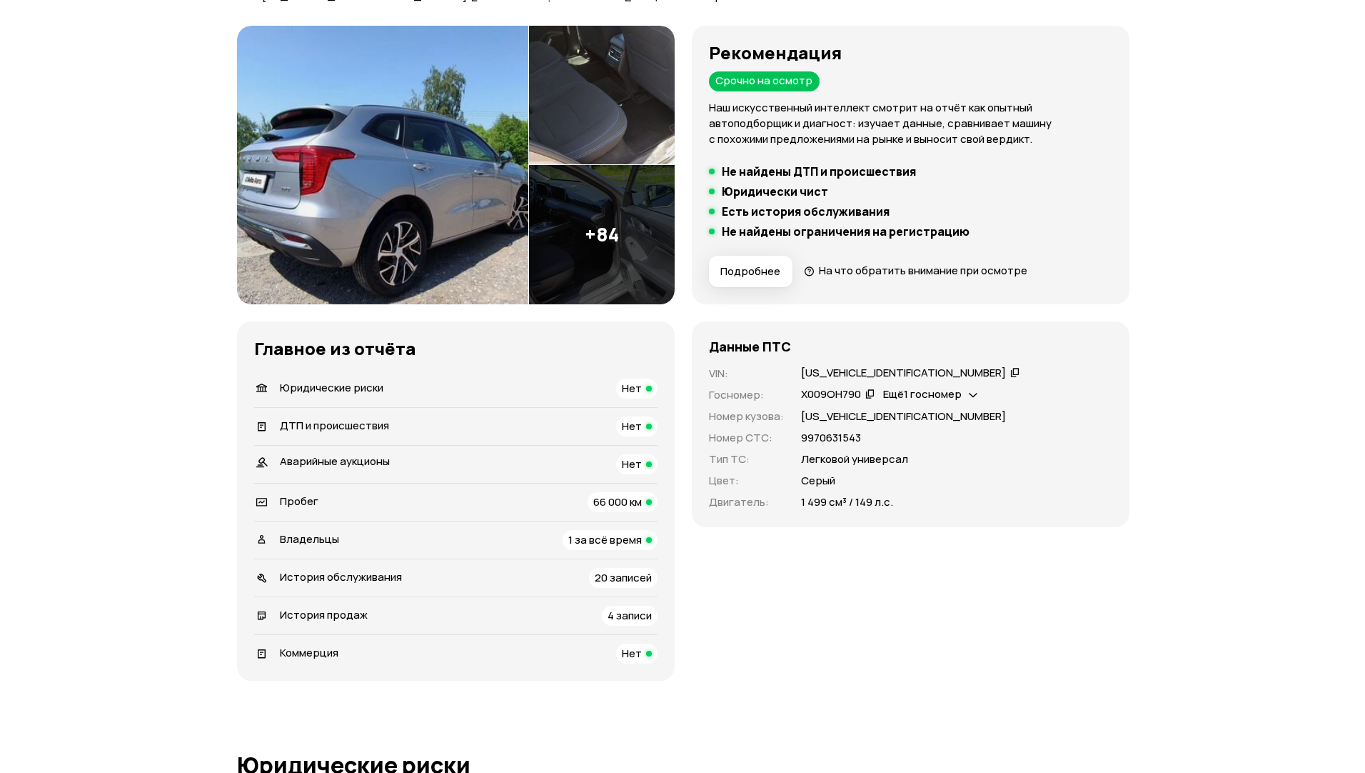
scroll to position [0, 0]
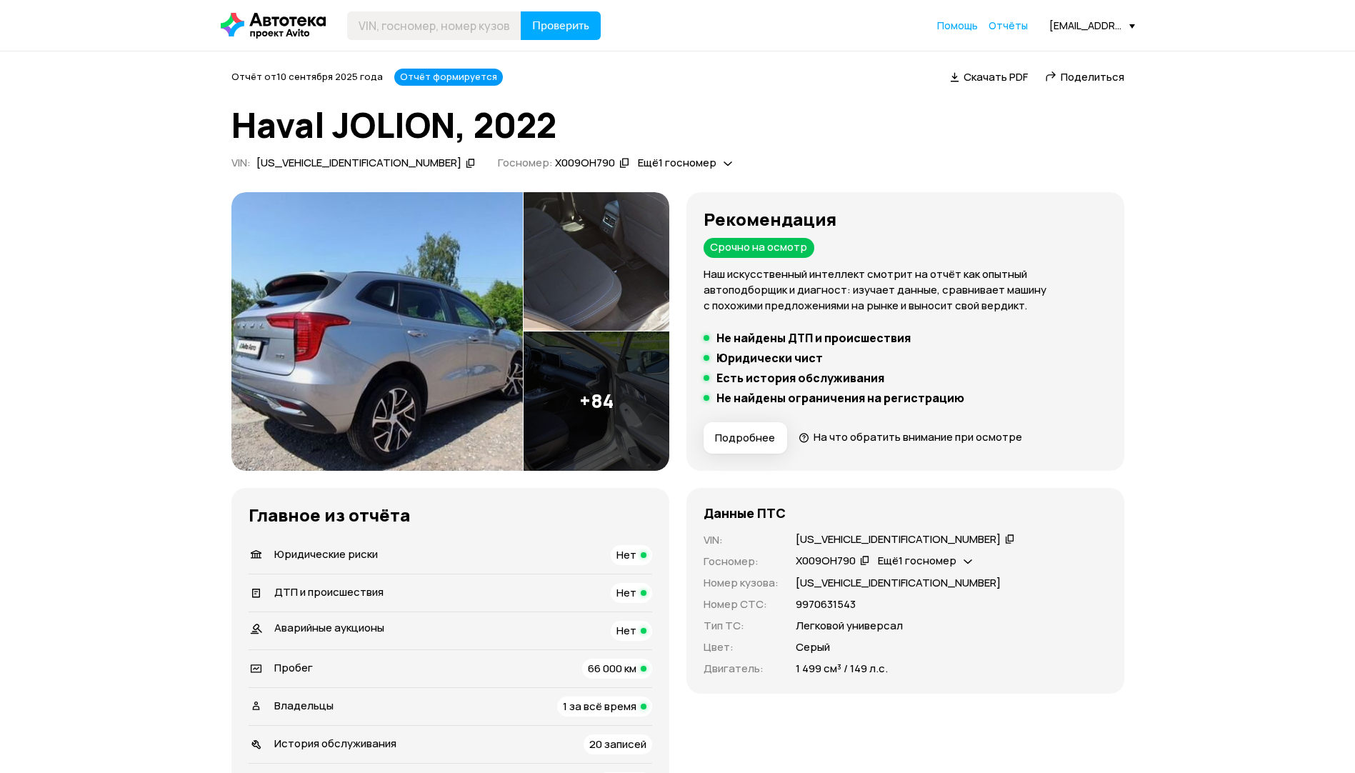
click at [585, 374] on img at bounding box center [596, 400] width 146 height 139
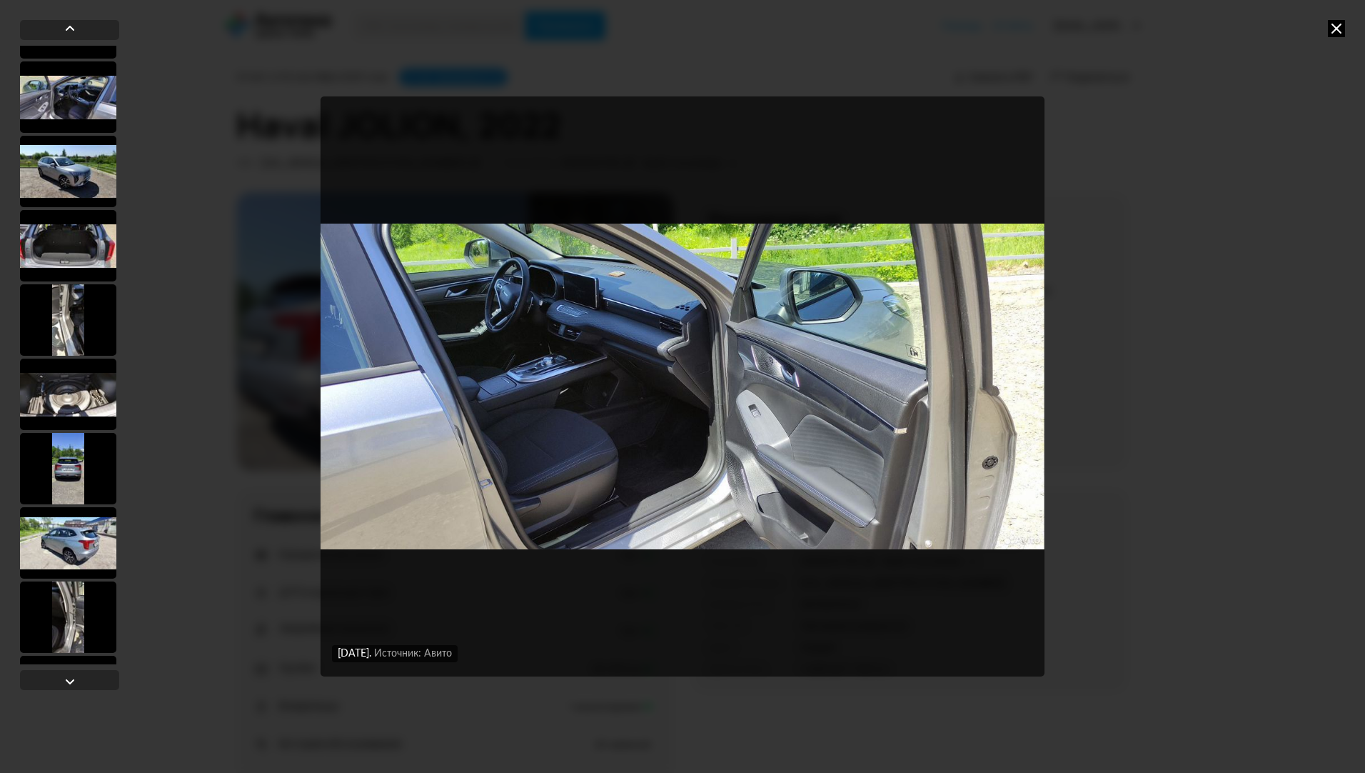
click at [79, 400] on div at bounding box center [68, 393] width 96 height 71
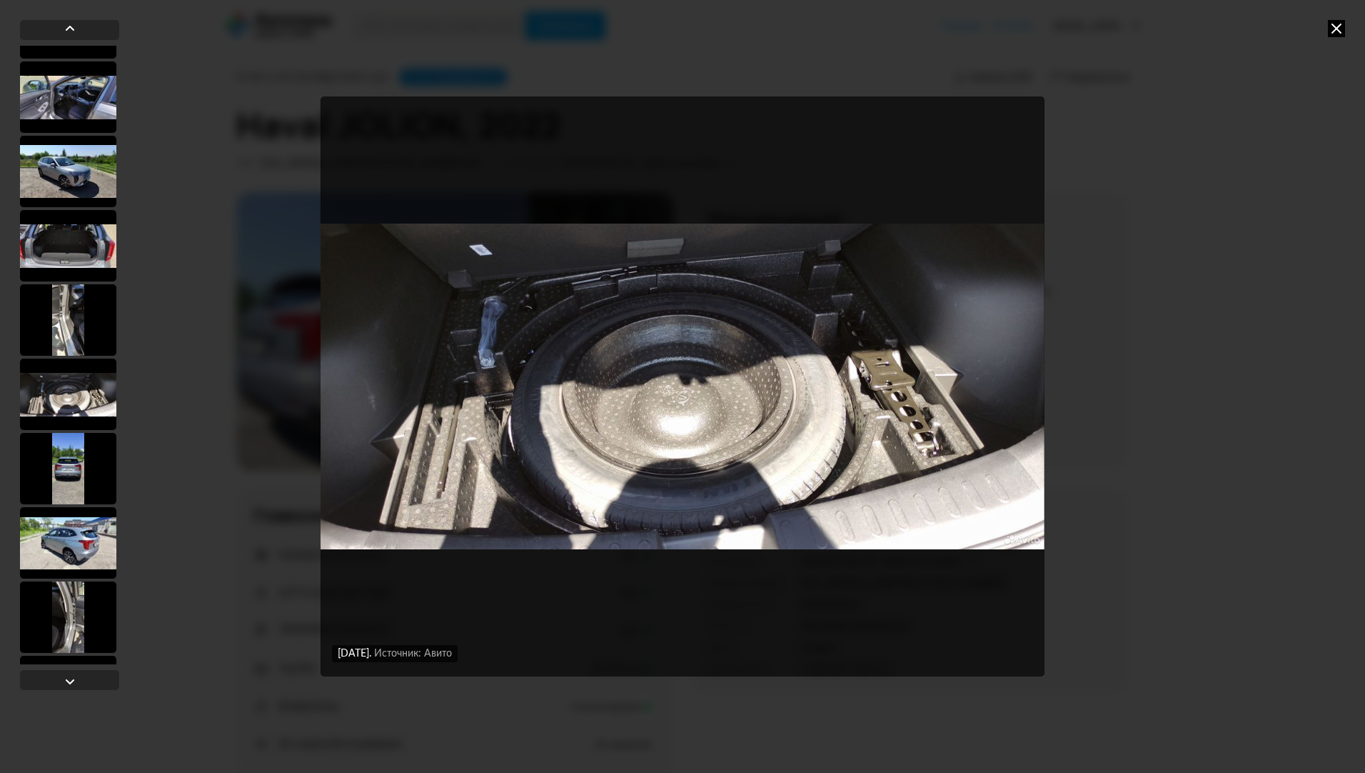
scroll to position [356, 0]
click at [81, 488] on div at bounding box center [68, 469] width 96 height 71
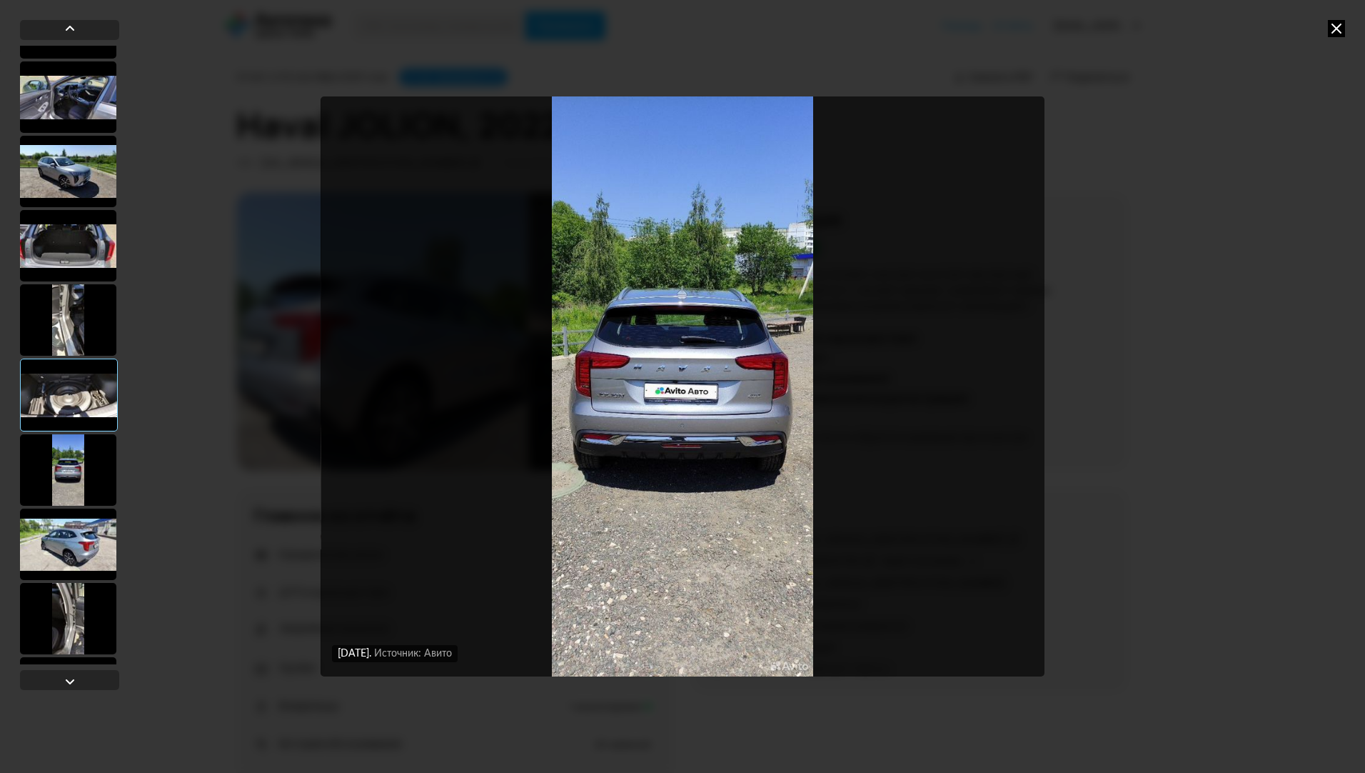
click at [70, 523] on div at bounding box center [68, 543] width 96 height 71
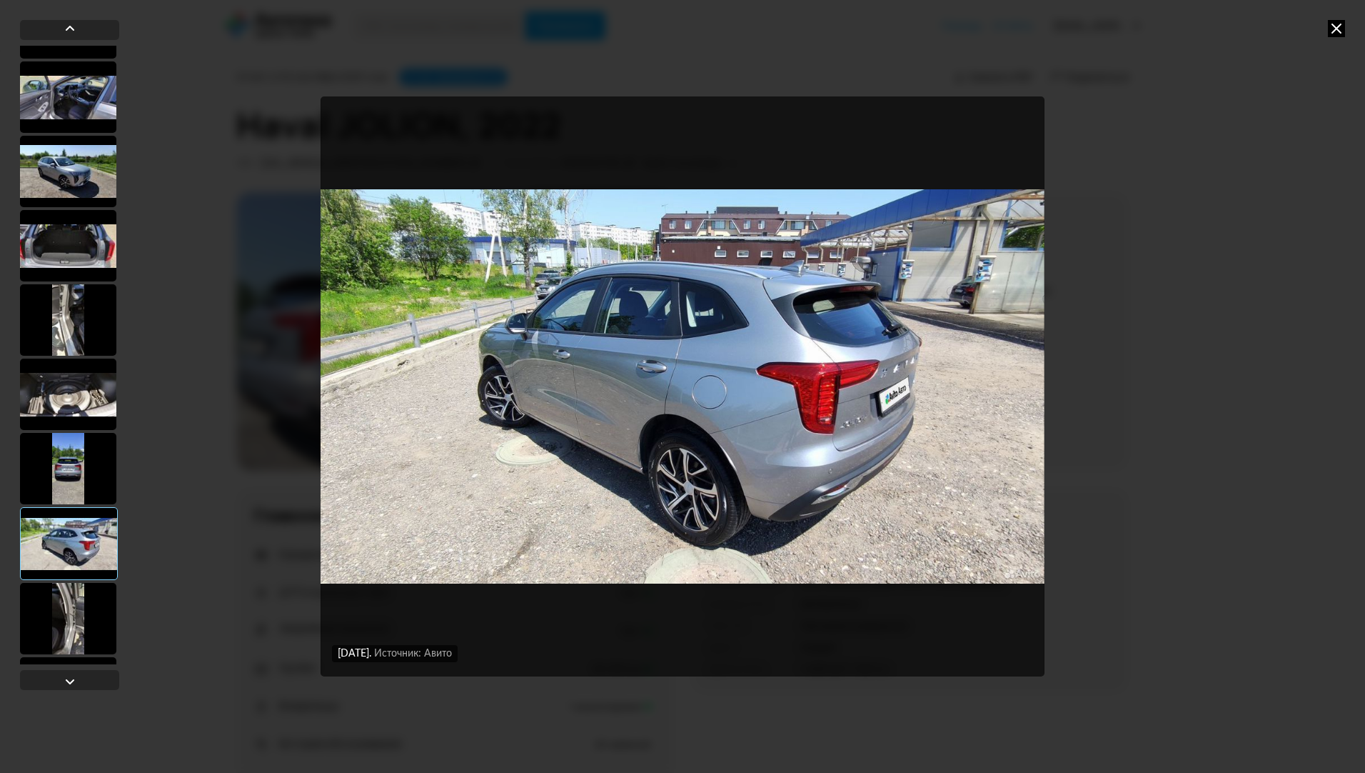
click at [1342, 24] on icon at bounding box center [1336, 28] width 17 height 17
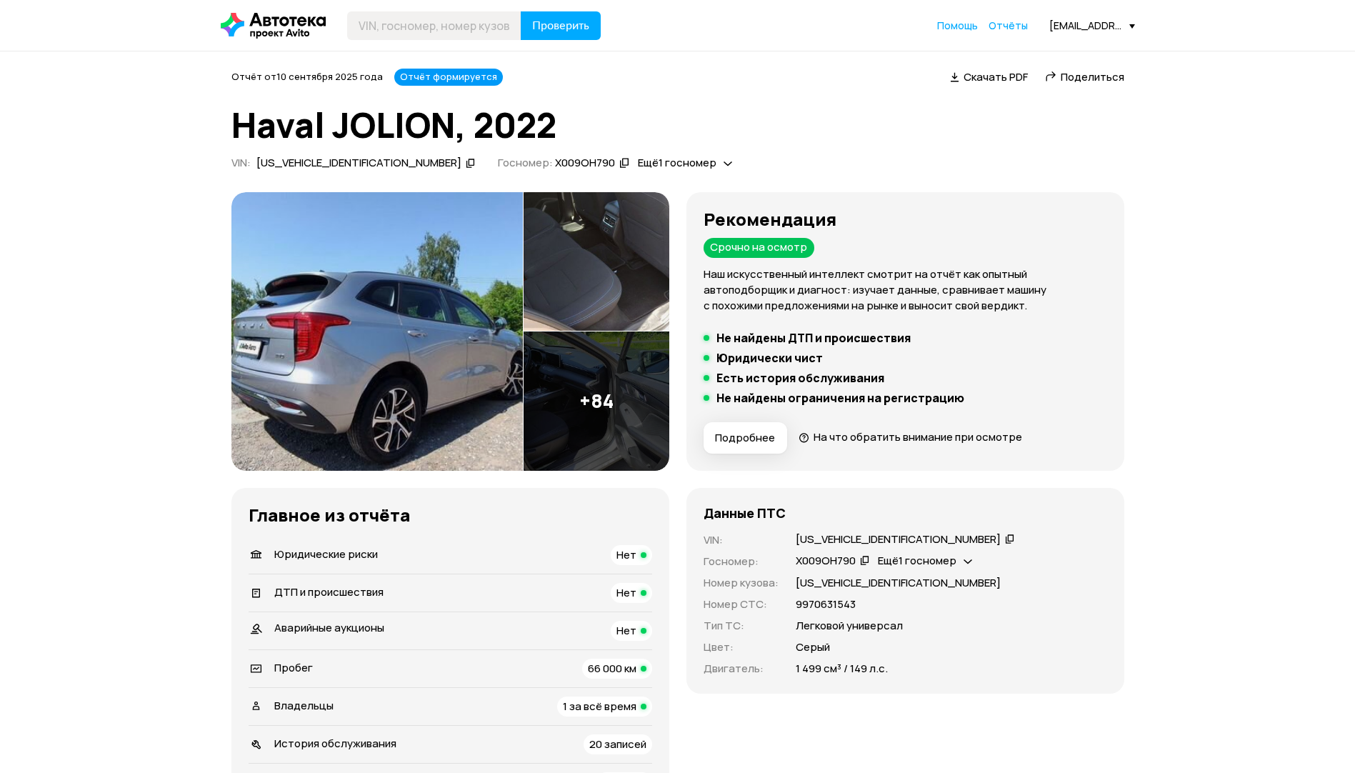
click at [612, 363] on img at bounding box center [596, 400] width 146 height 139
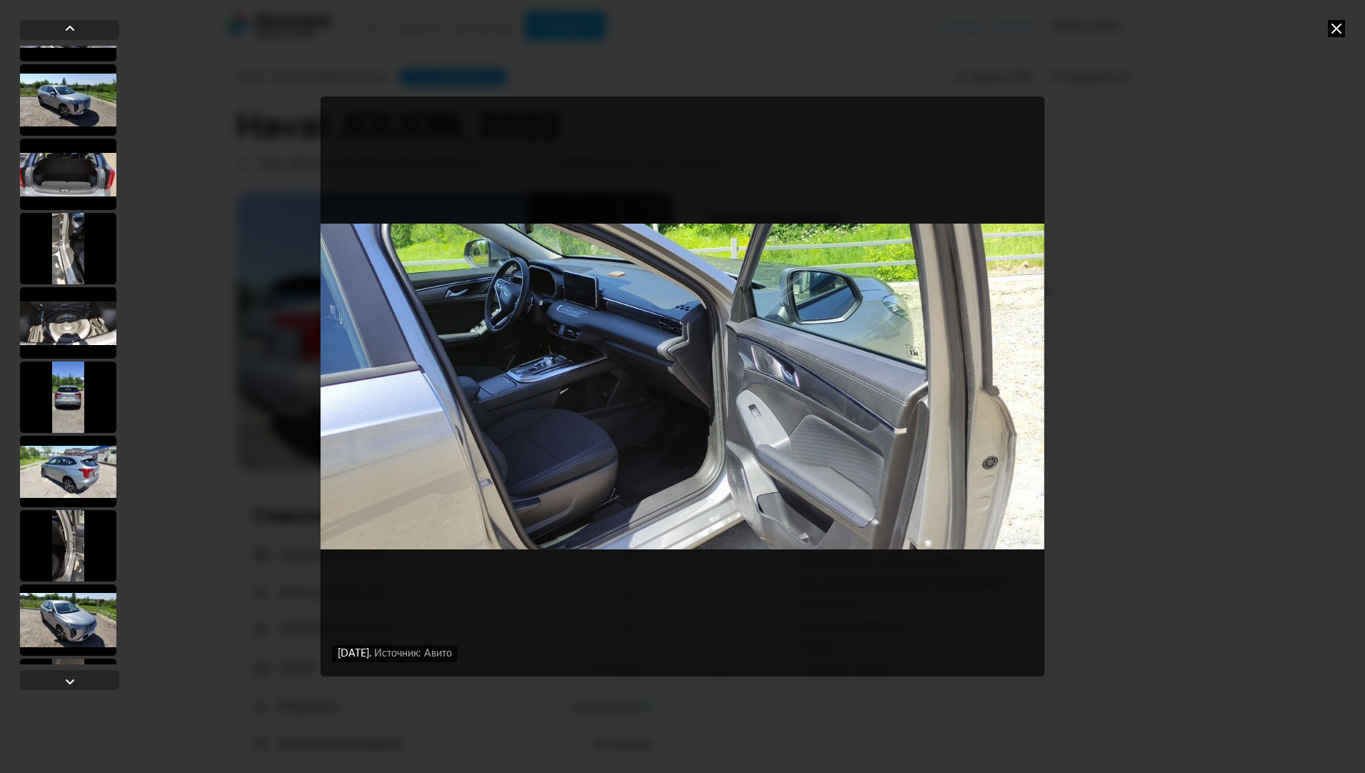
click at [69, 327] on div at bounding box center [68, 322] width 96 height 71
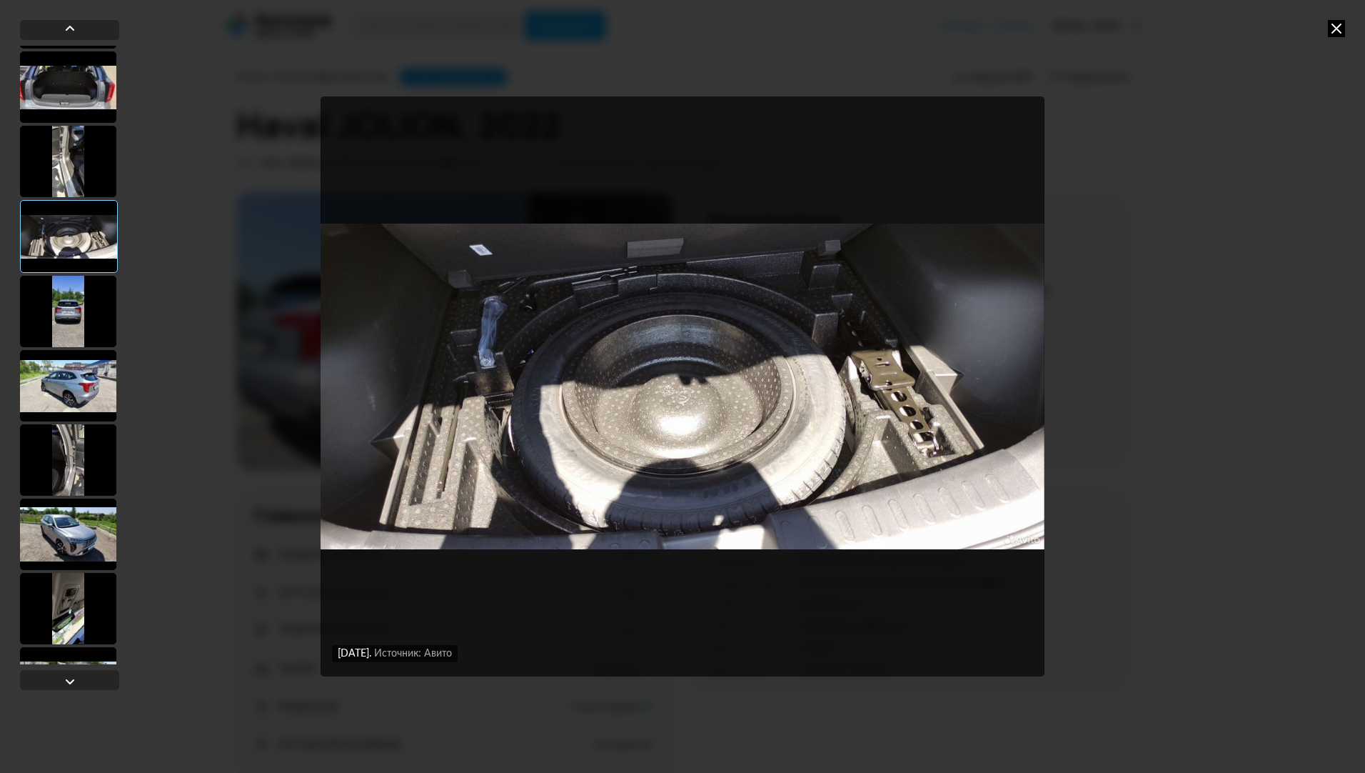
scroll to position [713, 0]
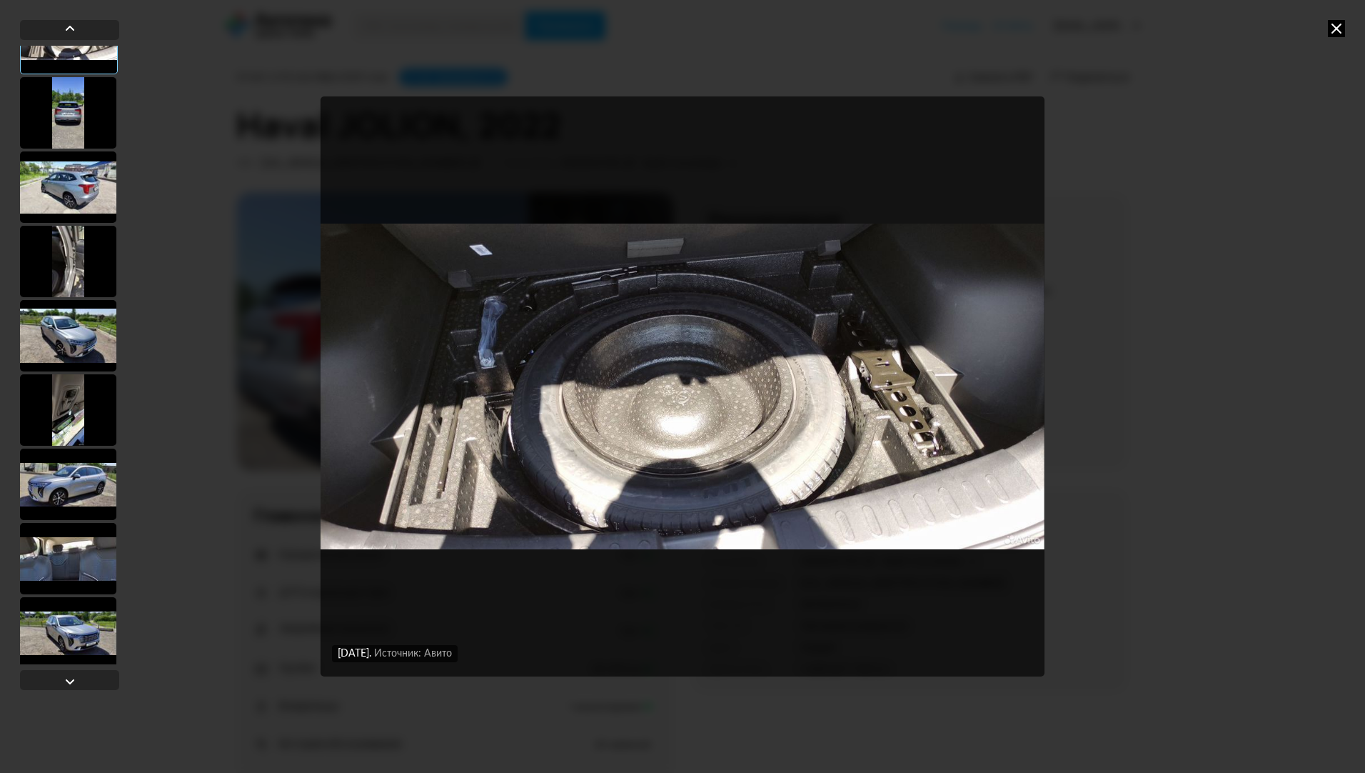
click at [72, 311] on div at bounding box center [68, 335] width 96 height 71
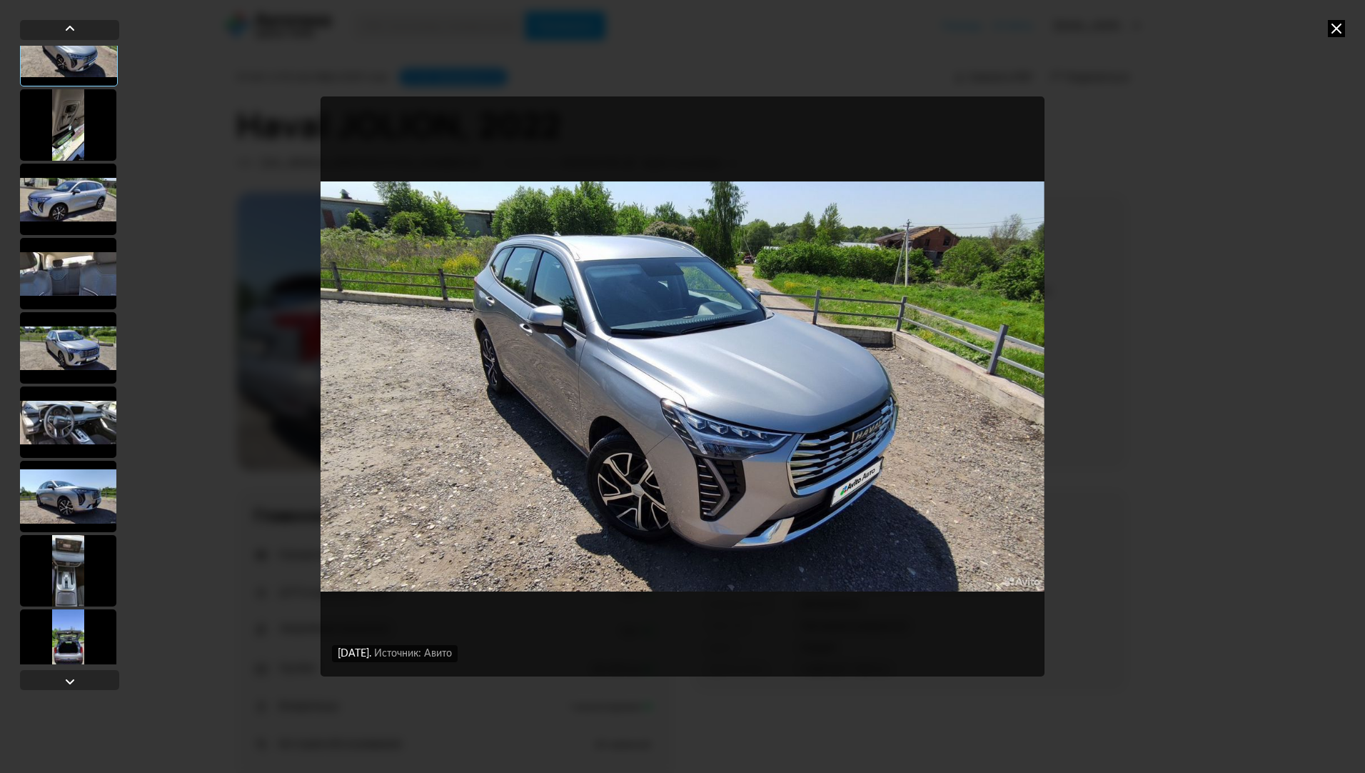
scroll to position [998, 0]
click at [81, 308] on div at bounding box center [68, 272] width 96 height 71
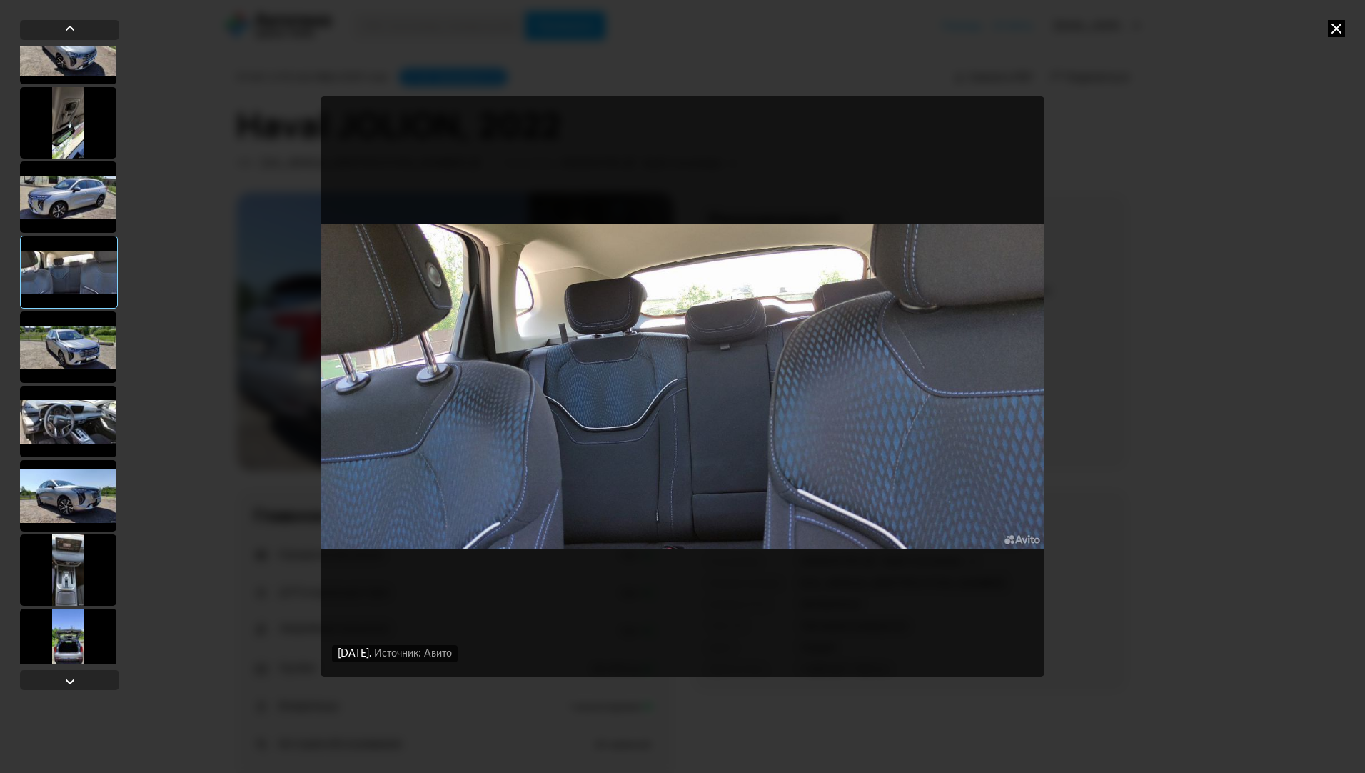
click at [95, 363] on div at bounding box center [68, 346] width 96 height 71
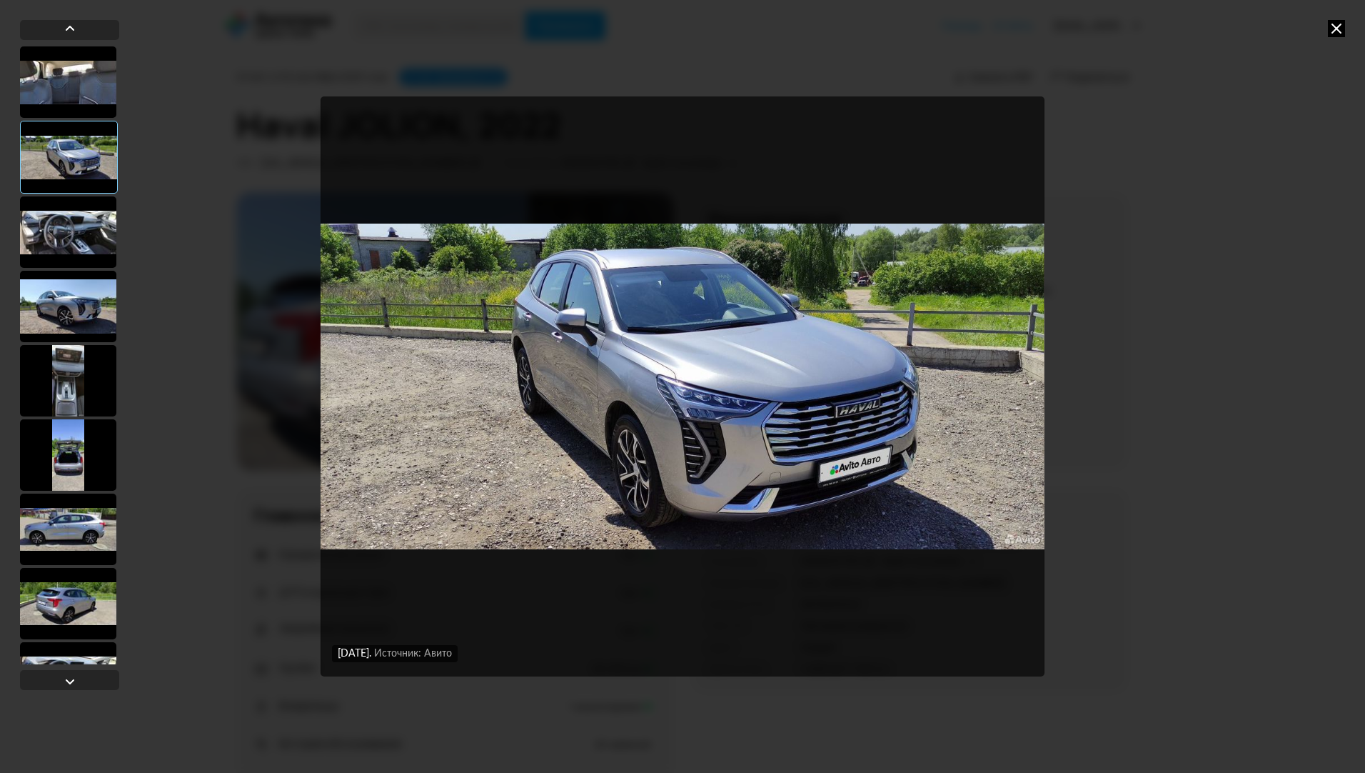
scroll to position [1212, 0]
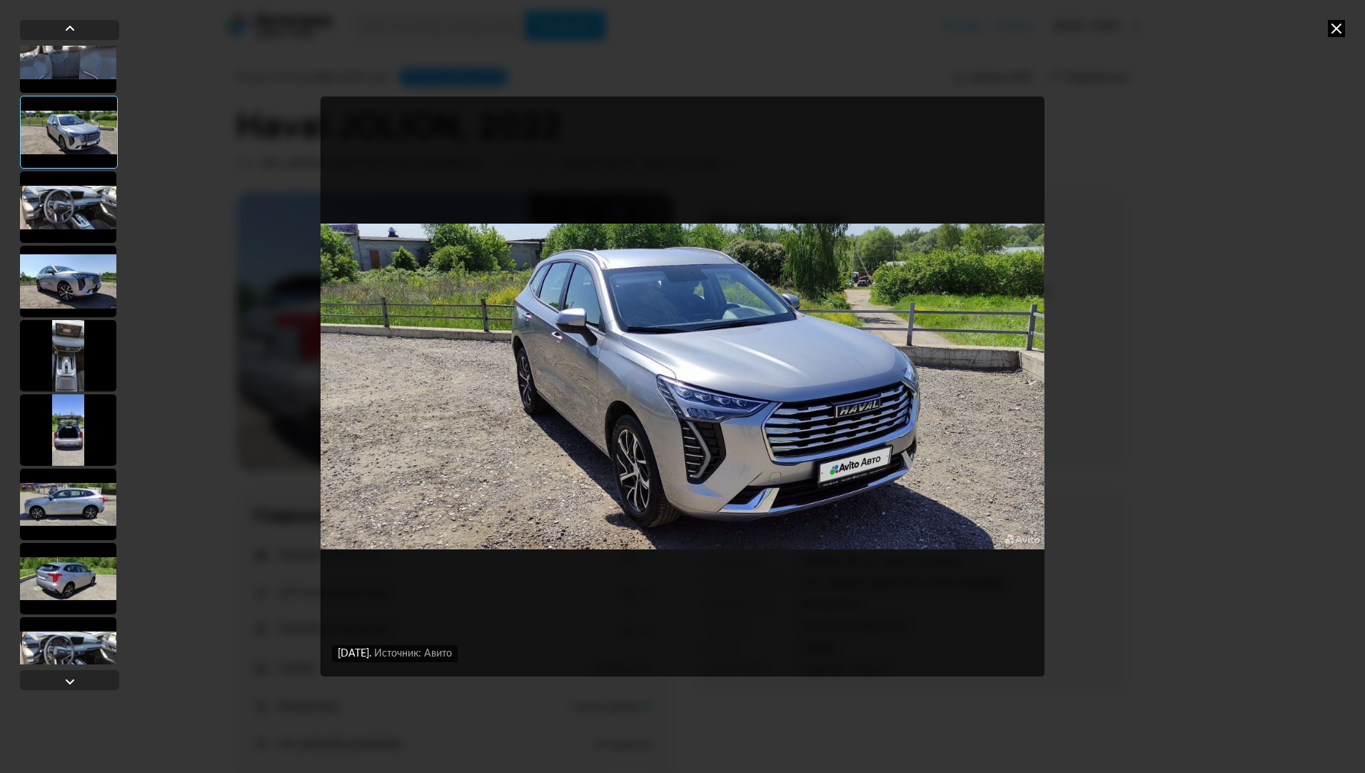
click at [77, 348] on div at bounding box center [68, 355] width 96 height 71
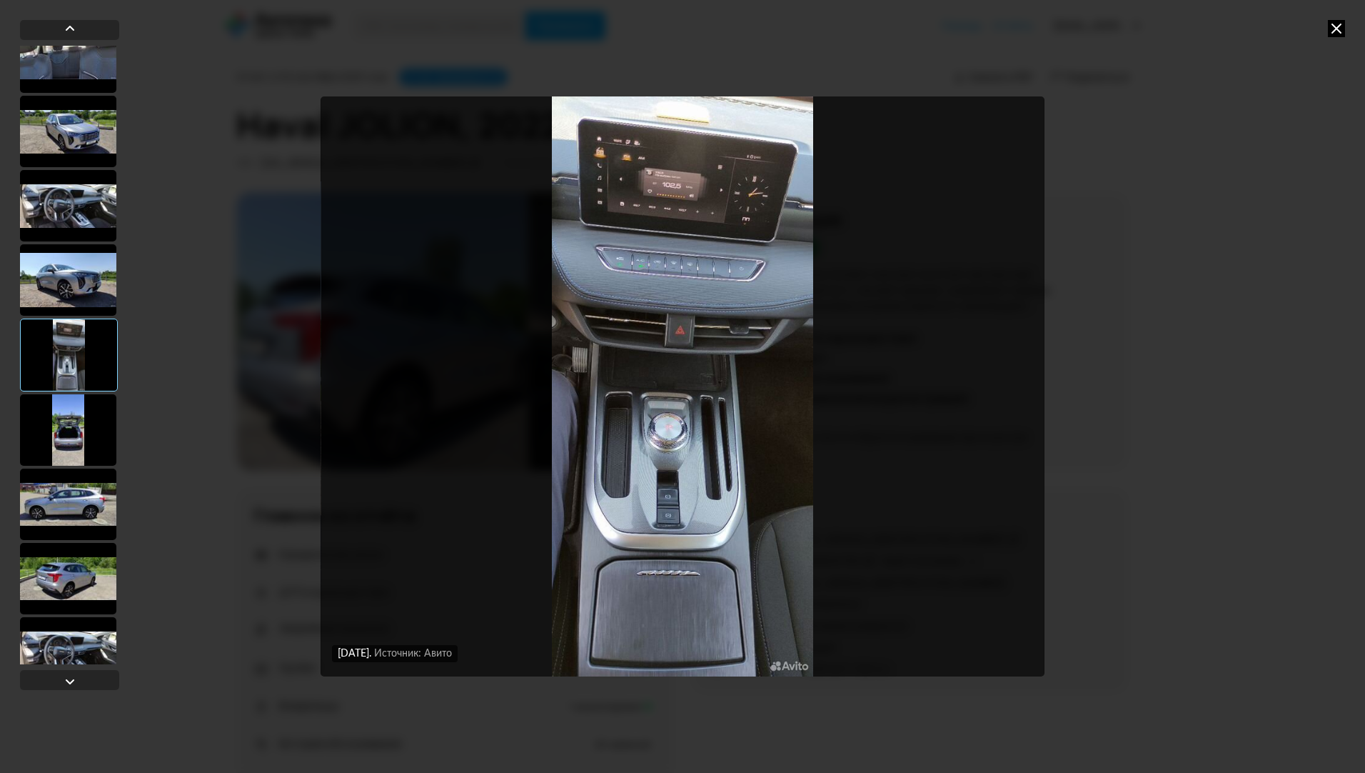
click at [87, 433] on div at bounding box center [68, 429] width 96 height 71
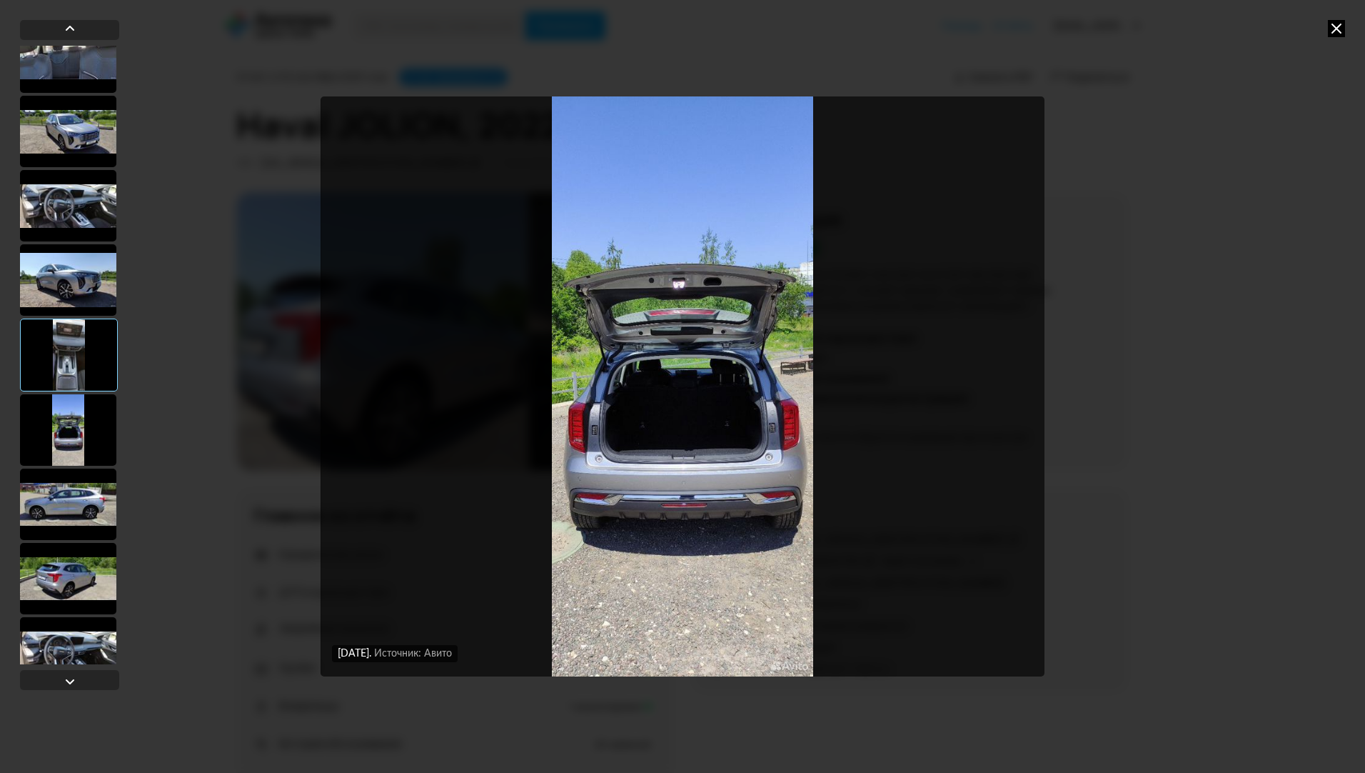
click at [72, 485] on div at bounding box center [68, 503] width 96 height 71
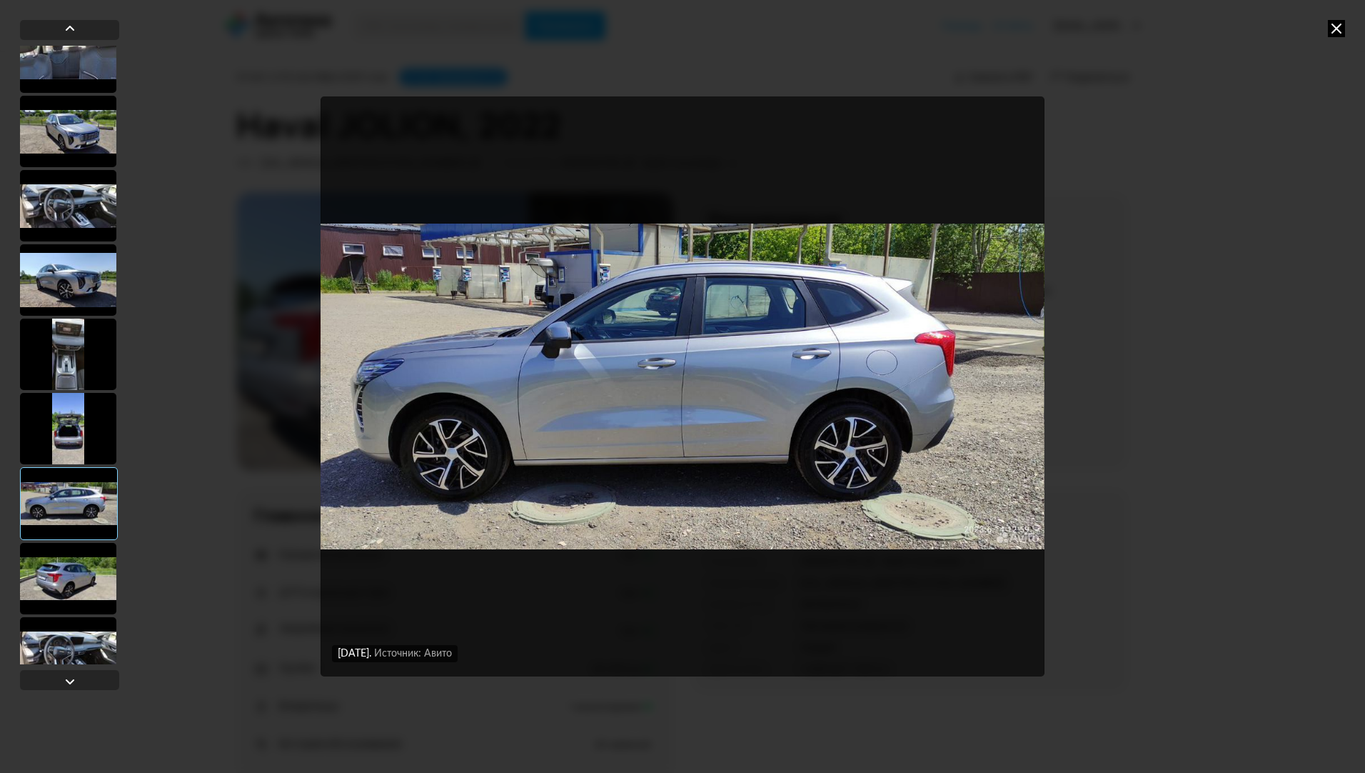
scroll to position [1498, 0]
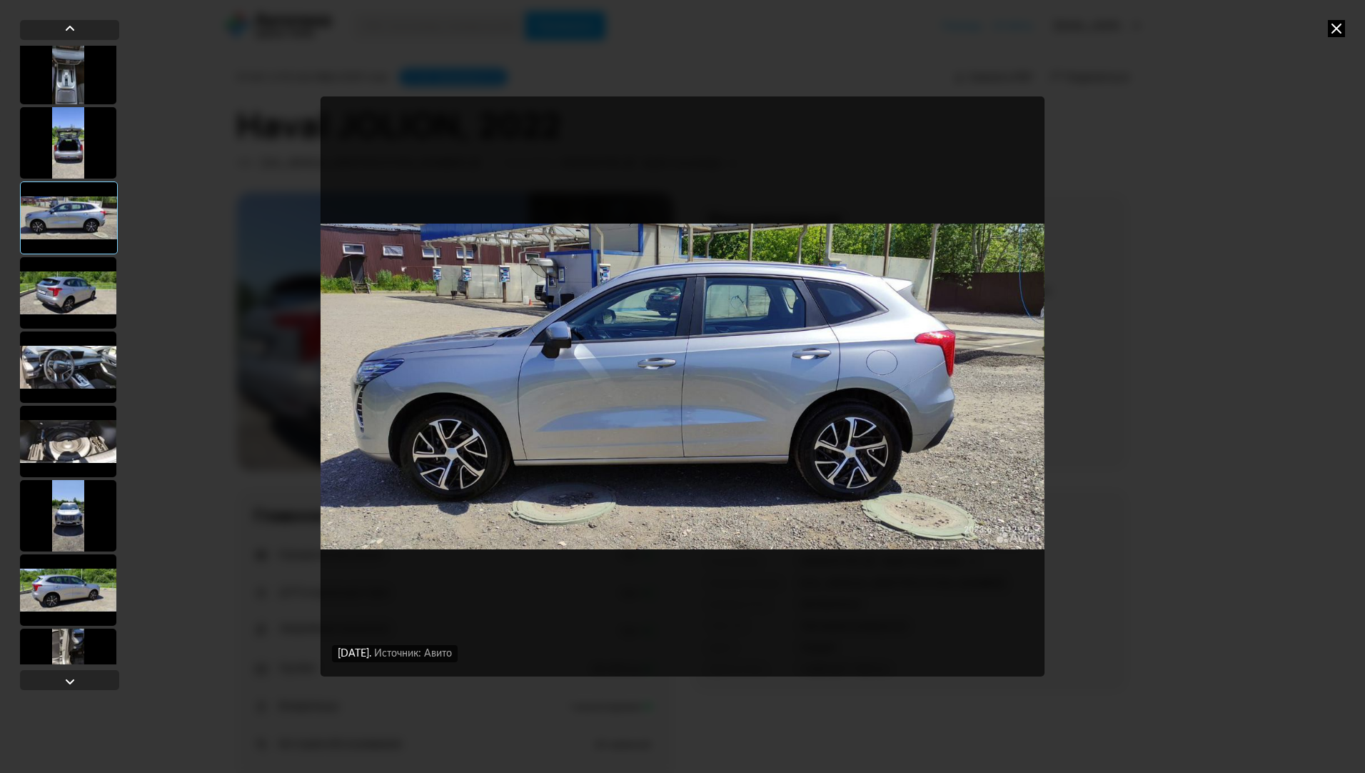
click at [45, 406] on div at bounding box center [68, 441] width 96 height 71
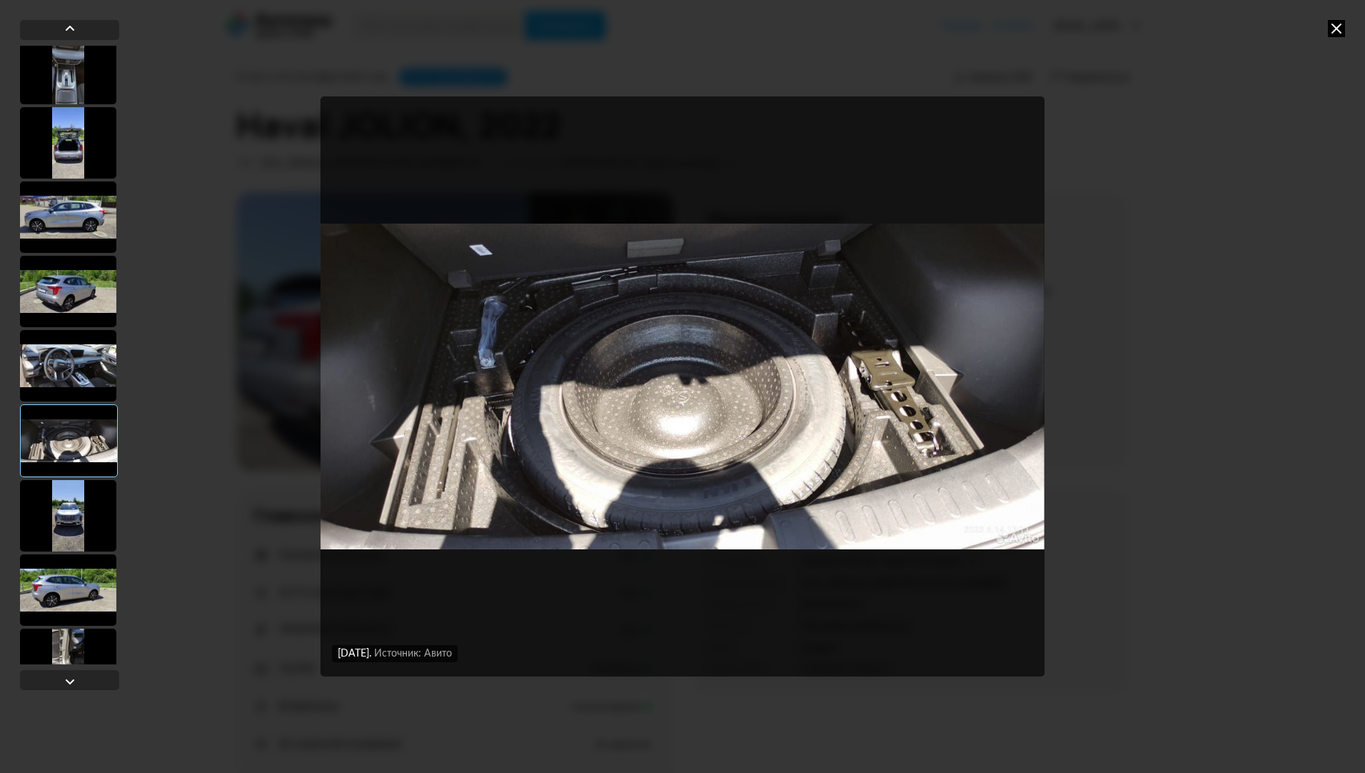
click at [83, 498] on div at bounding box center [68, 515] width 96 height 71
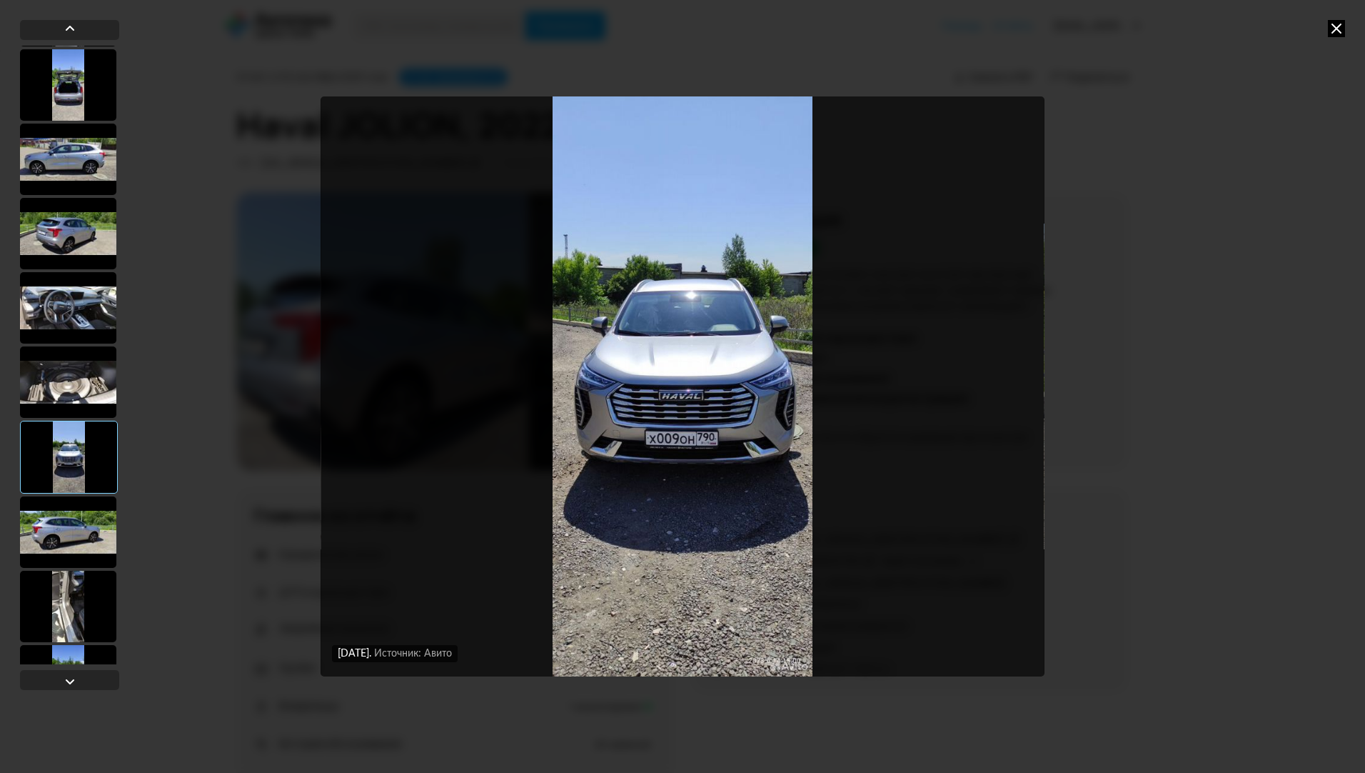
scroll to position [1641, 0]
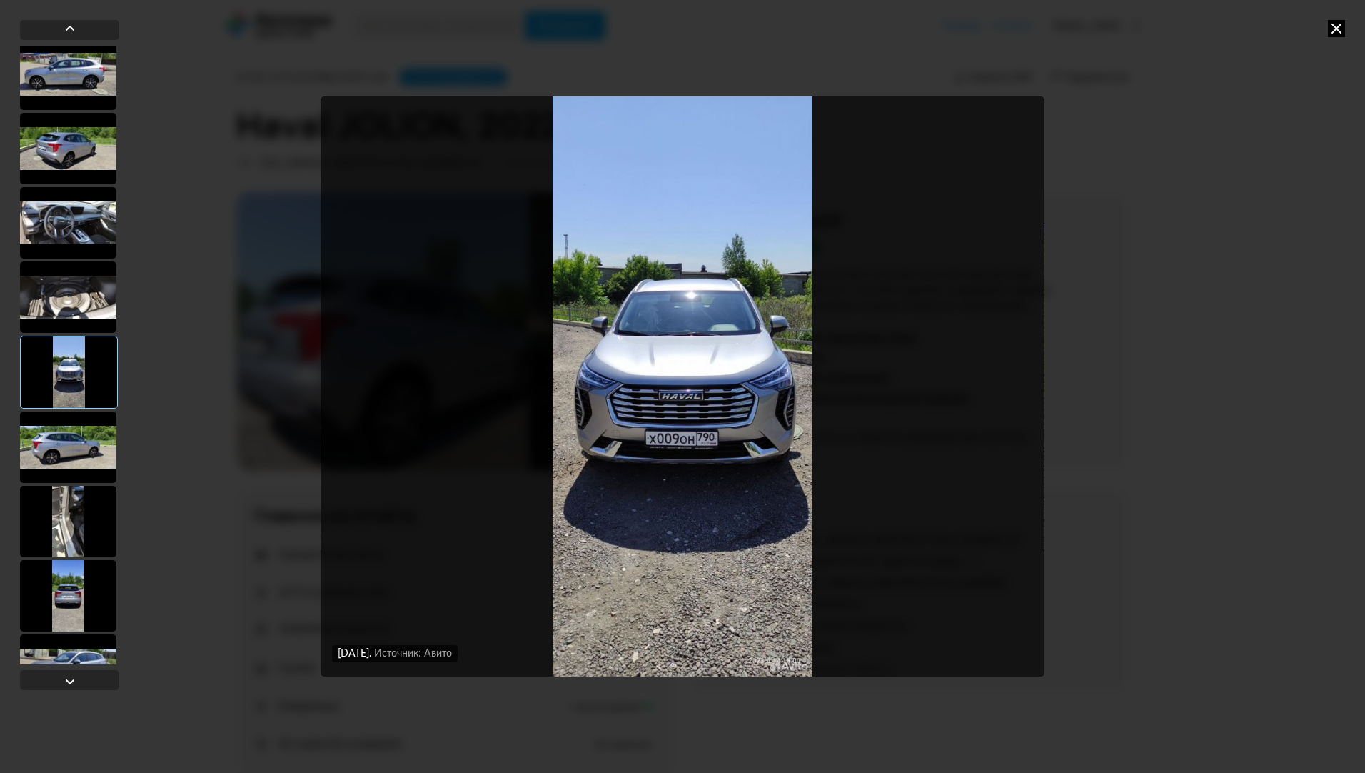
click at [84, 496] on div at bounding box center [68, 521] width 96 height 71
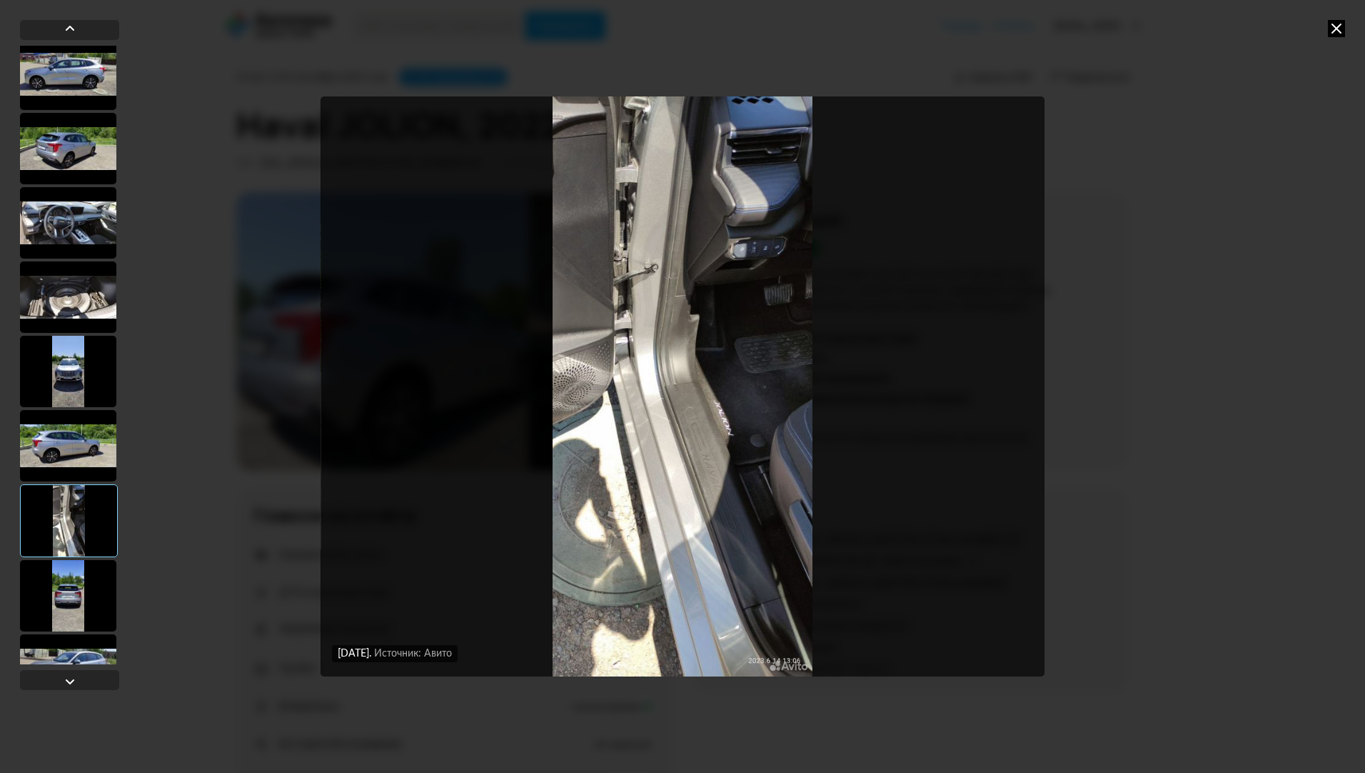
click at [86, 468] on div at bounding box center [68, 445] width 96 height 71
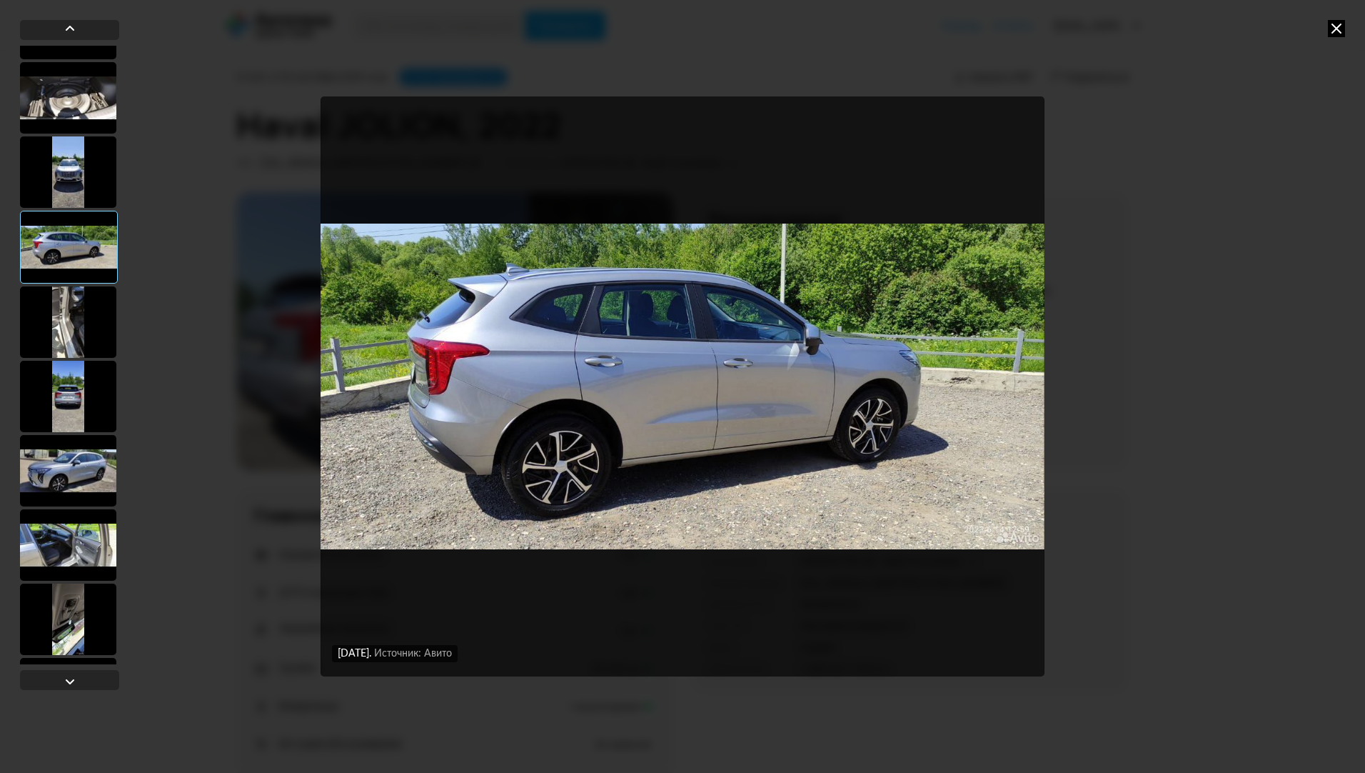
scroll to position [1855, 0]
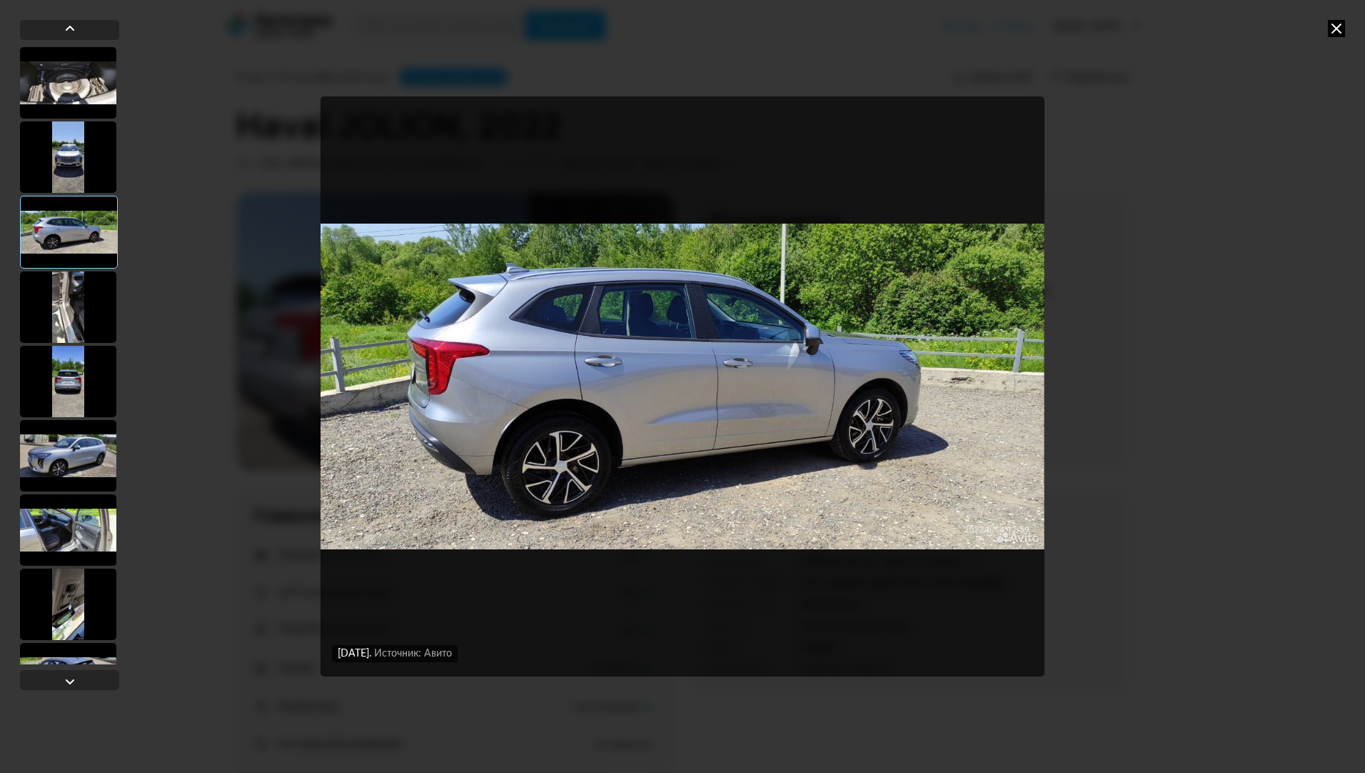
click at [86, 468] on div at bounding box center [68, 455] width 96 height 71
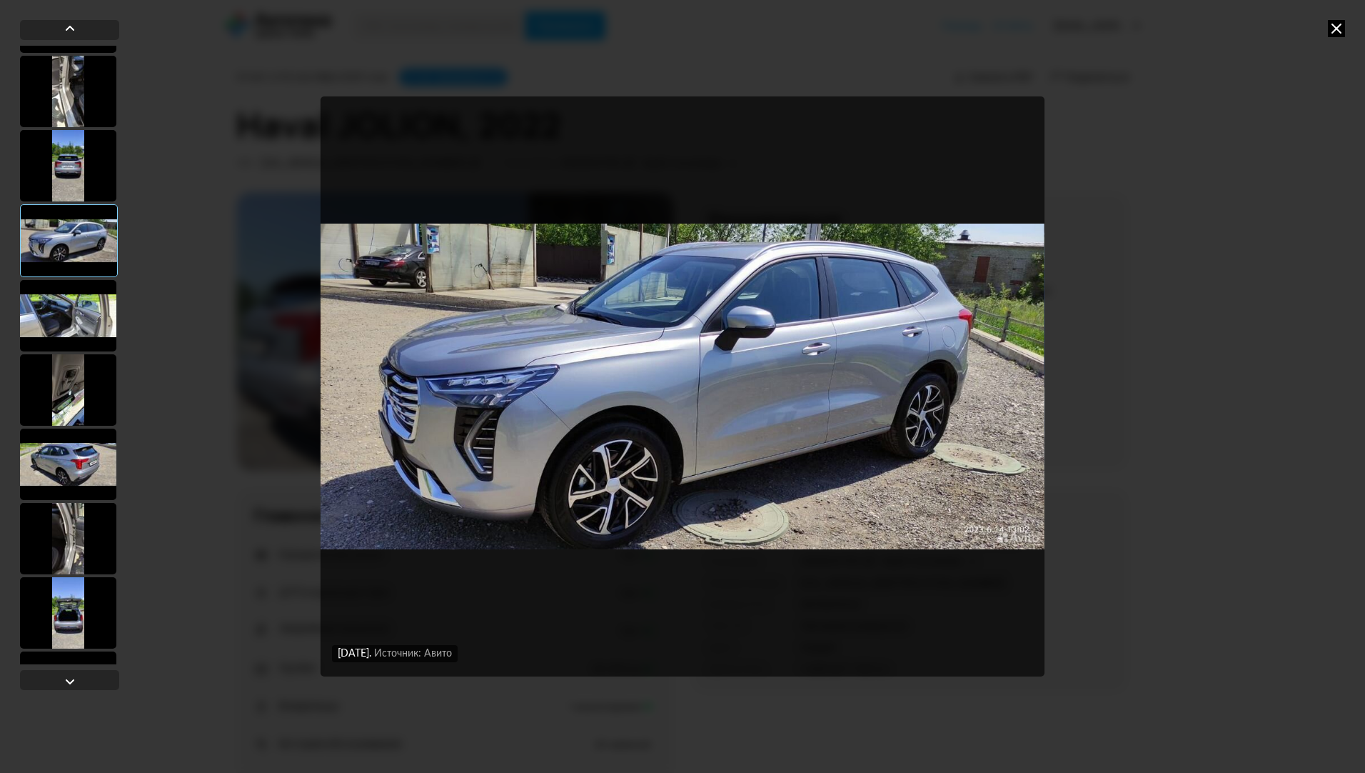
click at [86, 468] on div at bounding box center [68, 463] width 96 height 71
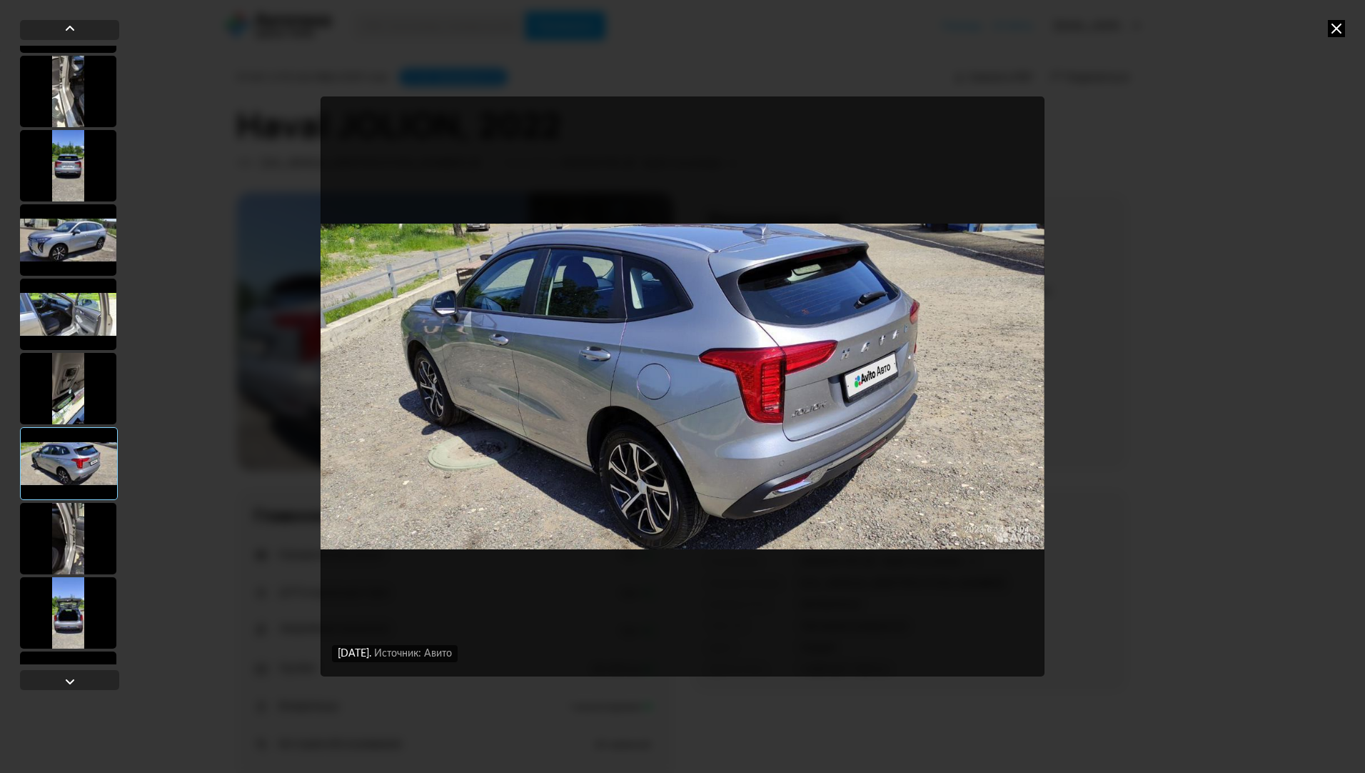
scroll to position [2212, 0]
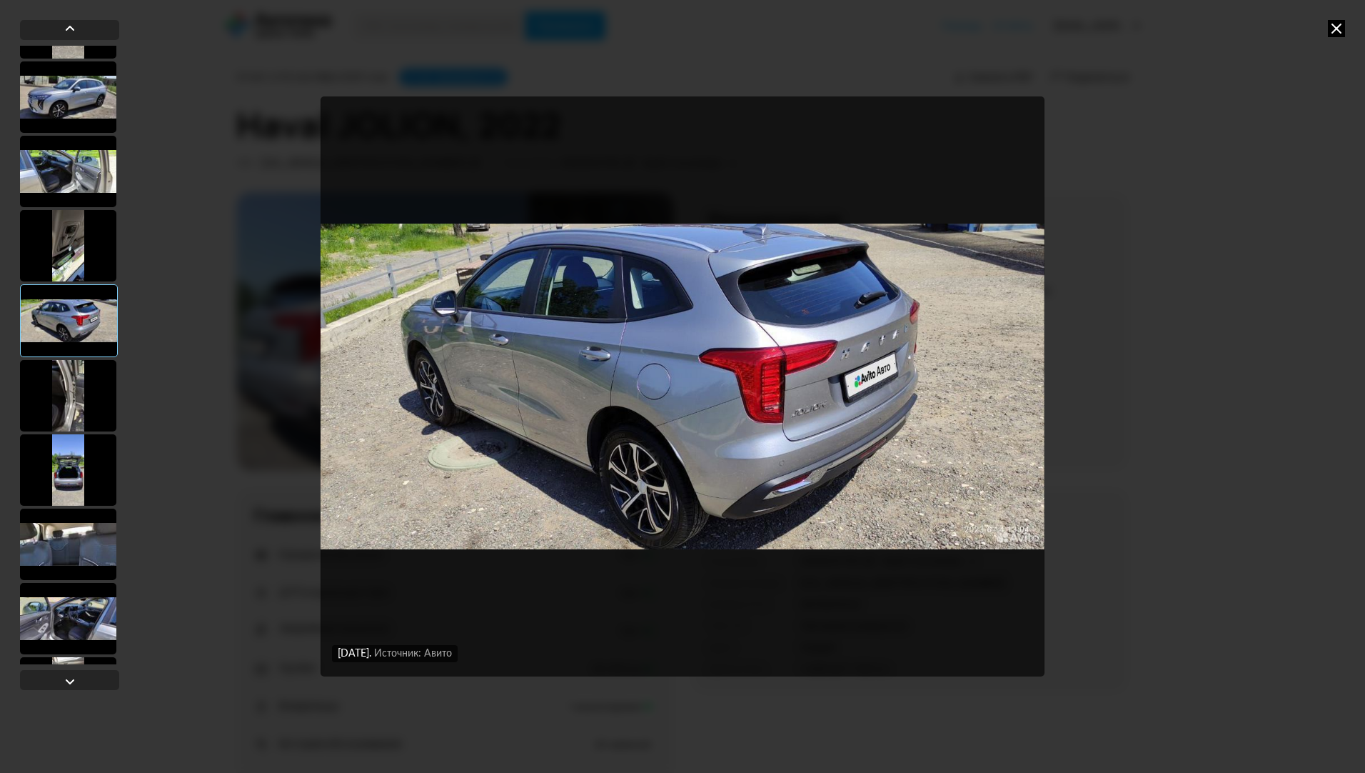
click at [86, 468] on div at bounding box center [68, 469] width 96 height 71
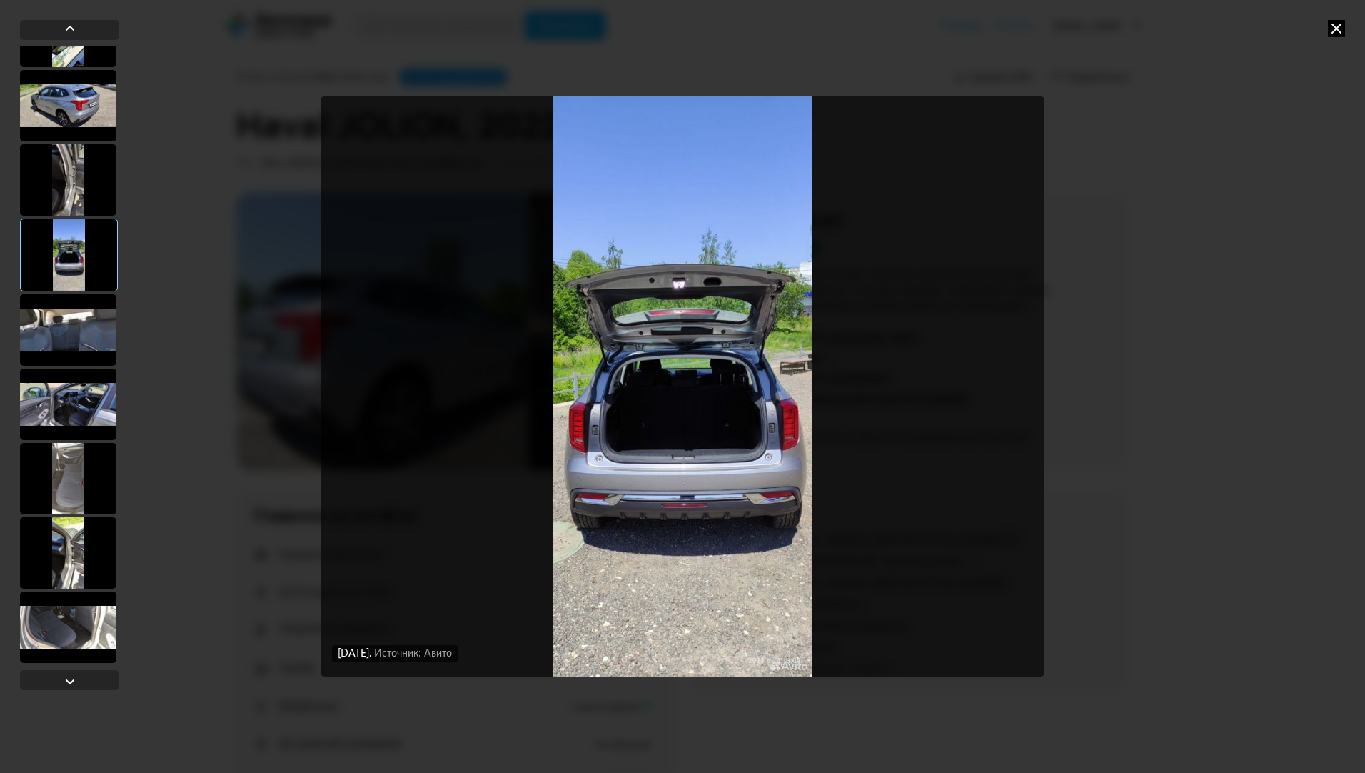
click at [86, 468] on div at bounding box center [68, 478] width 96 height 71
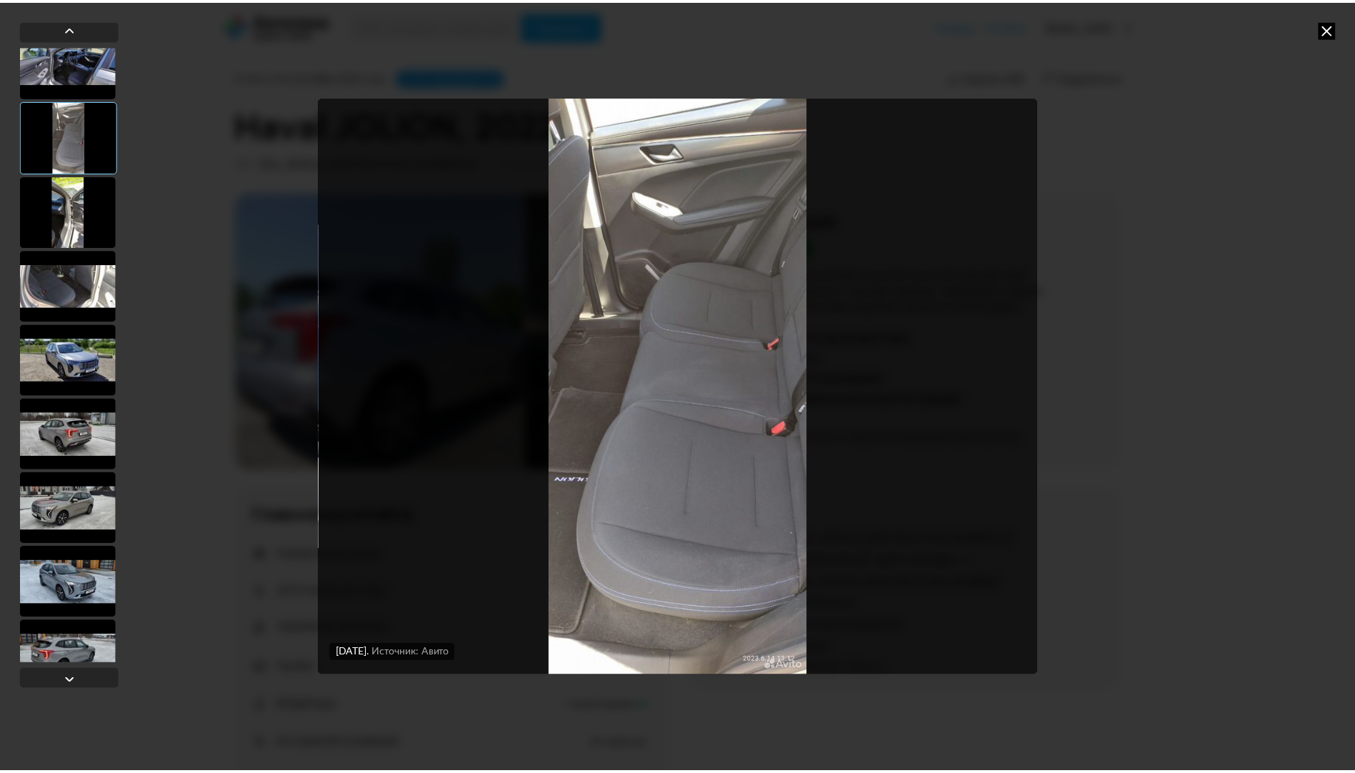
scroll to position [2783, 0]
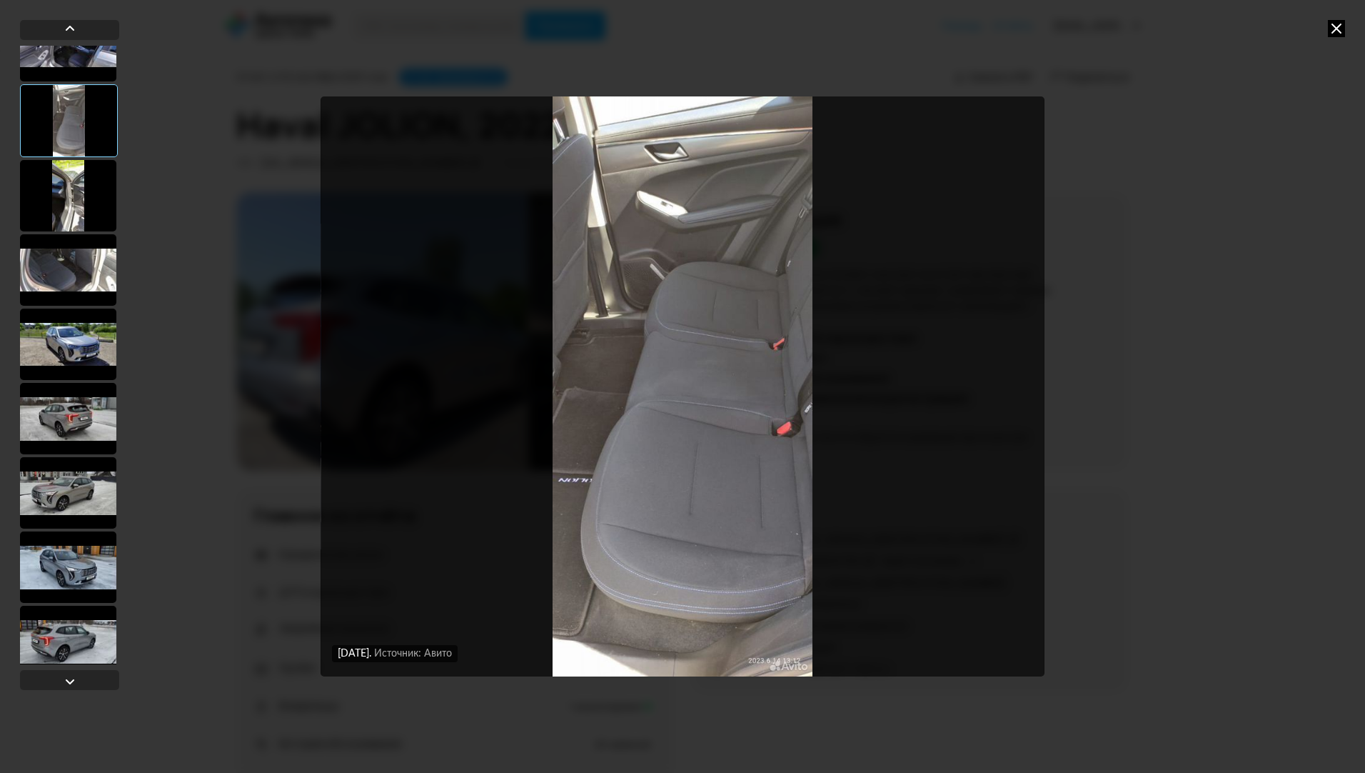
click at [86, 350] on div at bounding box center [68, 343] width 96 height 71
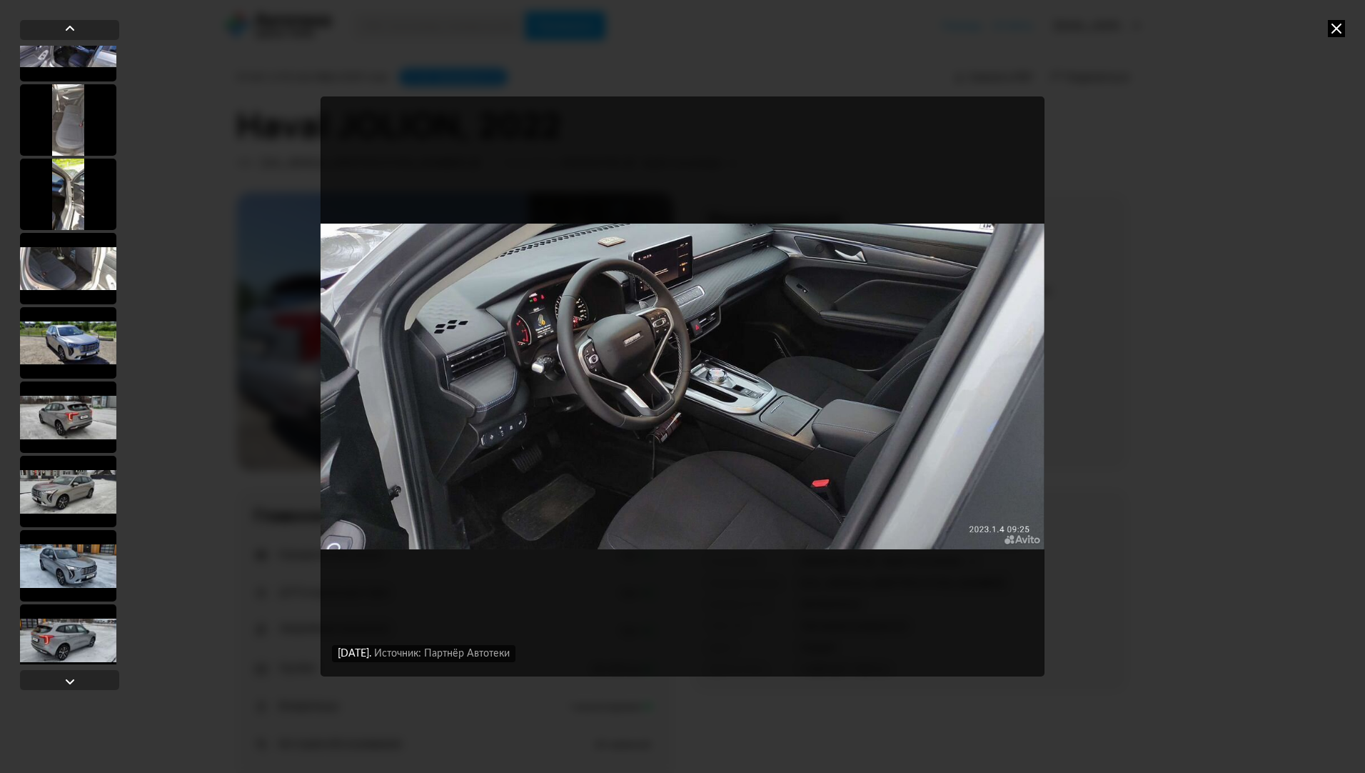
click at [1339, 24] on icon at bounding box center [1336, 28] width 17 height 17
